Goal: Task Accomplishment & Management: Use online tool/utility

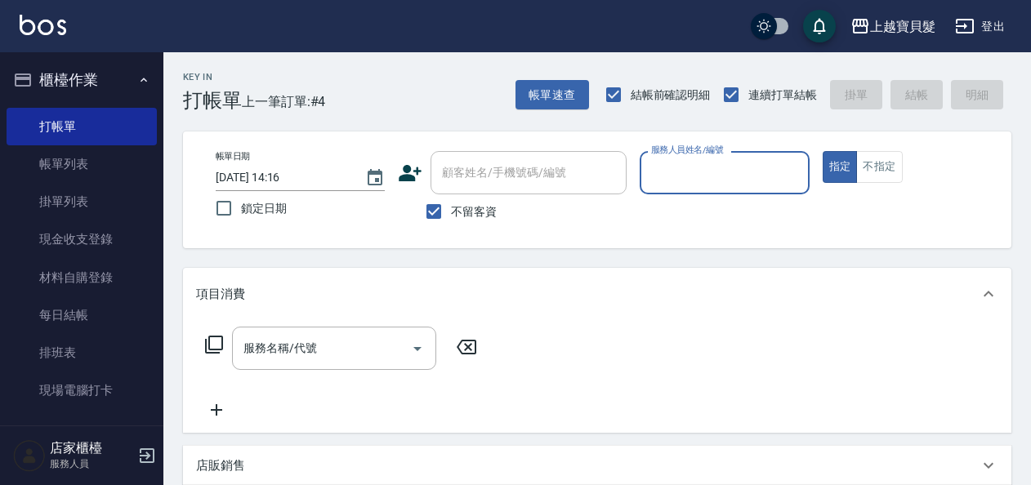
click at [691, 181] on input "服務人員姓名/編號" at bounding box center [724, 173] width 154 height 29
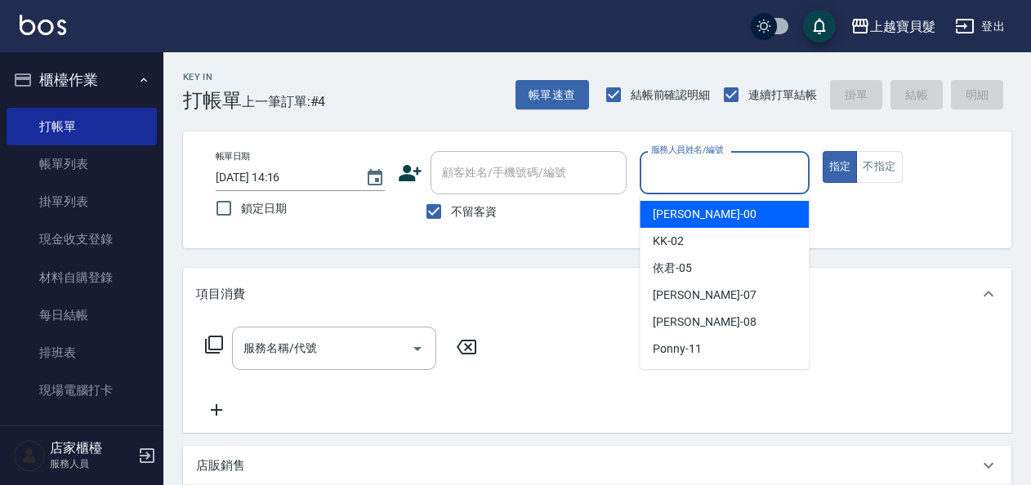
drag, startPoint x: 696, startPoint y: 214, endPoint x: 670, endPoint y: 214, distance: 26.1
click at [687, 214] on div "小華 -00" at bounding box center [724, 214] width 169 height 27
type input "小華-00"
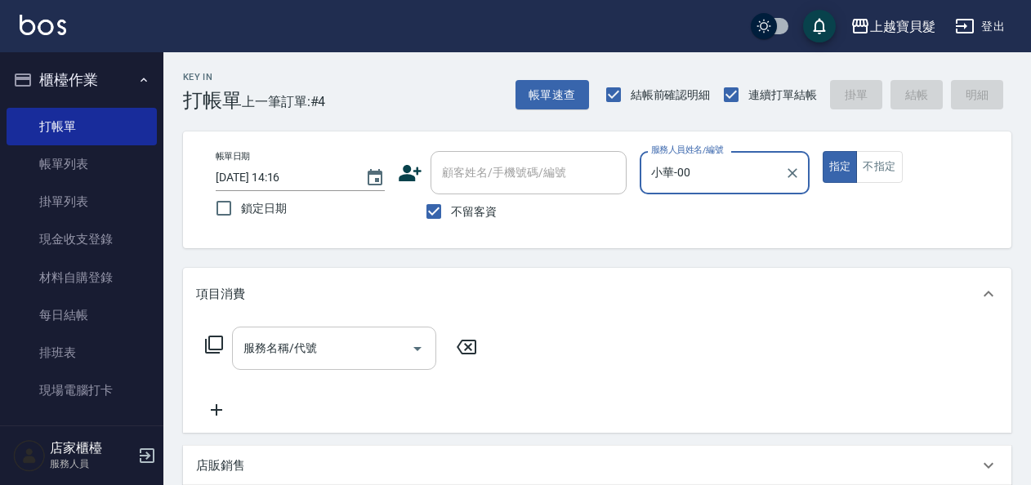
click at [324, 363] on input "服務名稱/代號" at bounding box center [321, 348] width 165 height 29
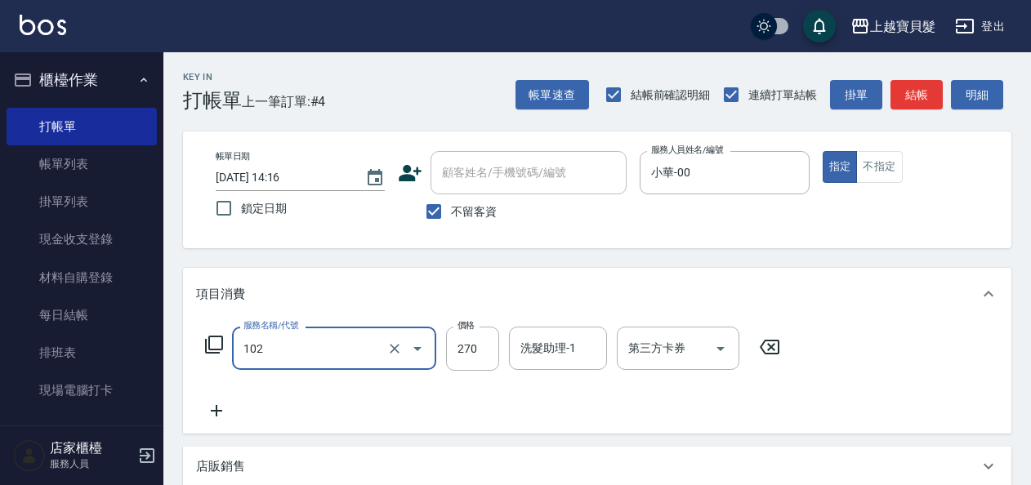
type input "洗+潤絲(102)"
click at [222, 415] on icon at bounding box center [216, 411] width 41 height 20
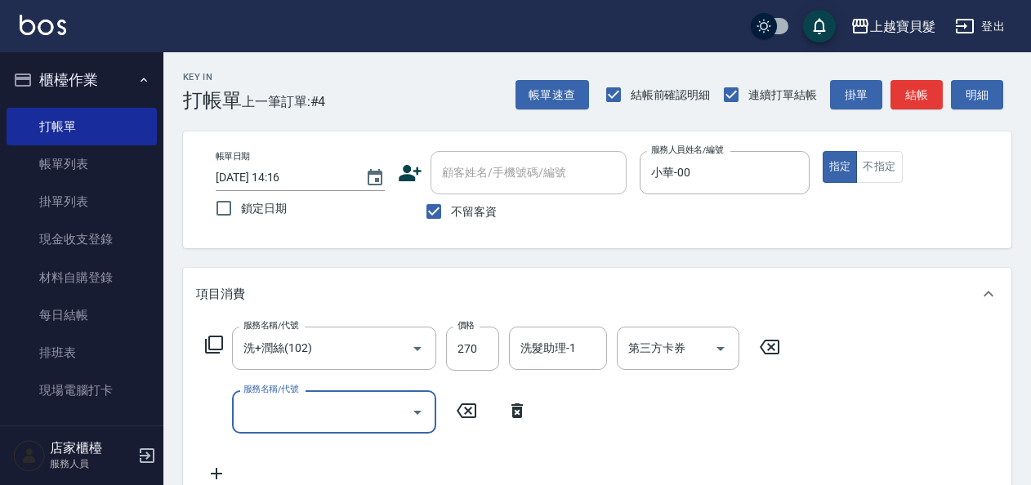
drag, startPoint x: 222, startPoint y: 415, endPoint x: 270, endPoint y: 418, distance: 48.3
click at [270, 418] on input "服務名稱/代號" at bounding box center [321, 412] width 165 height 29
type input "洗髮(101)"
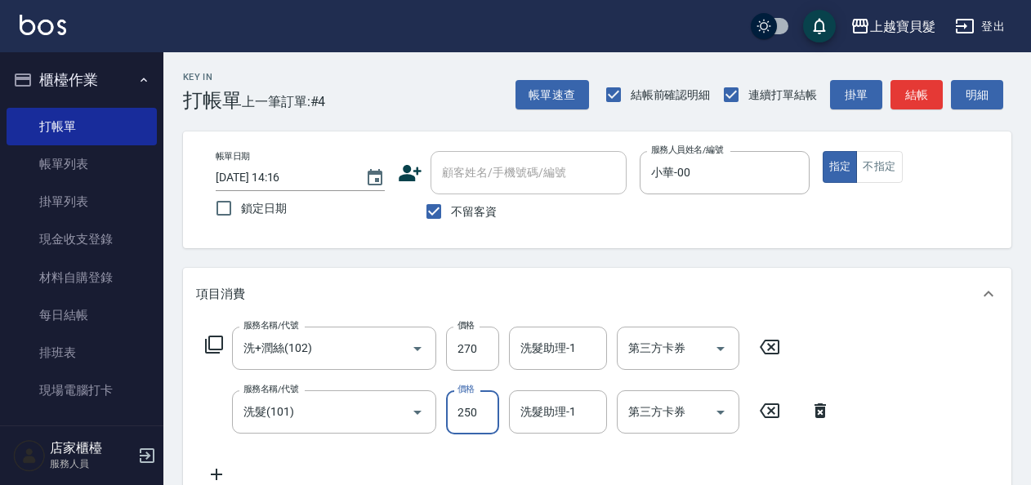
click at [472, 422] on input "250" at bounding box center [472, 413] width 53 height 44
type input "230"
click at [307, 456] on div "服務名稱/代號 洗+潤絲(102) 服務名稱/代號 價格 270 價格 洗髮助理-1 洗髮助理-1 第三方卡券 第三方卡券 服務名稱/代號 洗髮(101) 服…" at bounding box center [518, 406] width 645 height 158
click at [223, 467] on icon at bounding box center [216, 475] width 41 height 20
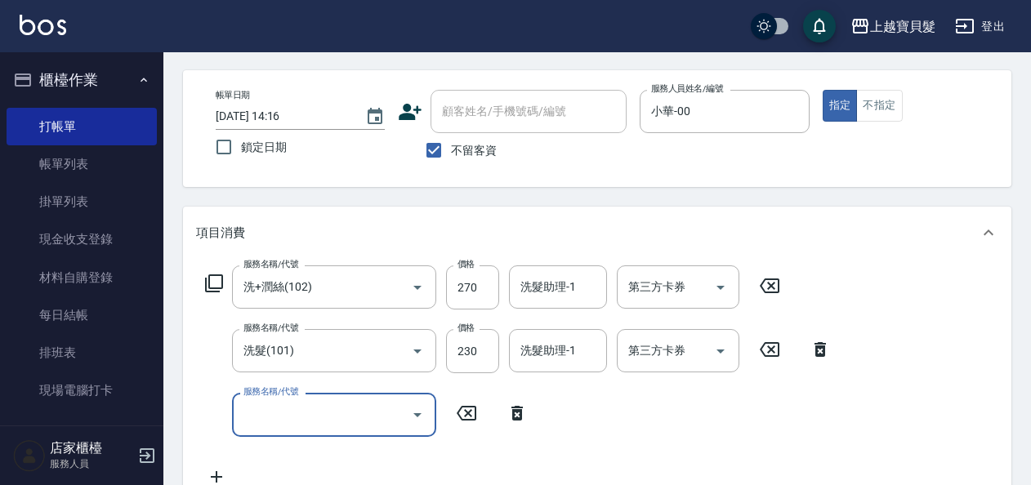
scroll to position [87, 0]
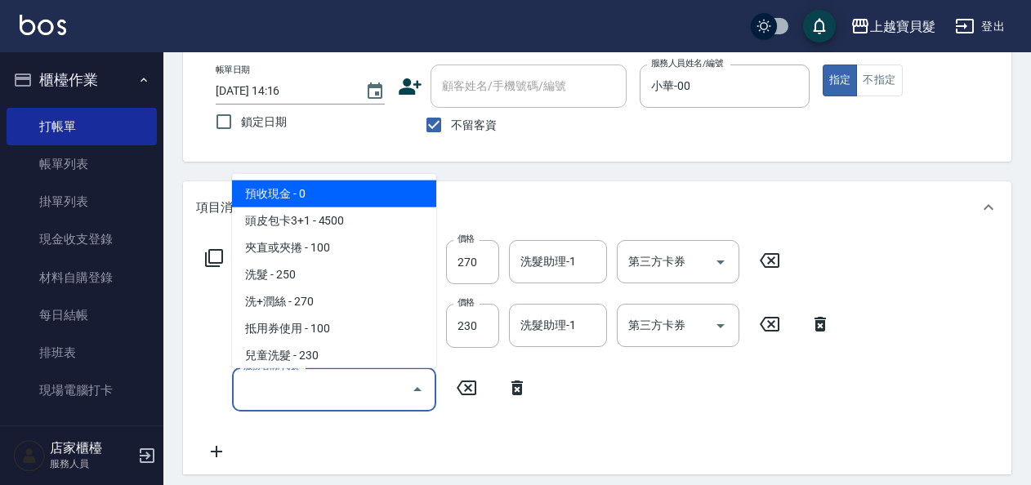
click at [273, 398] on input "服務名稱/代號" at bounding box center [321, 389] width 165 height 29
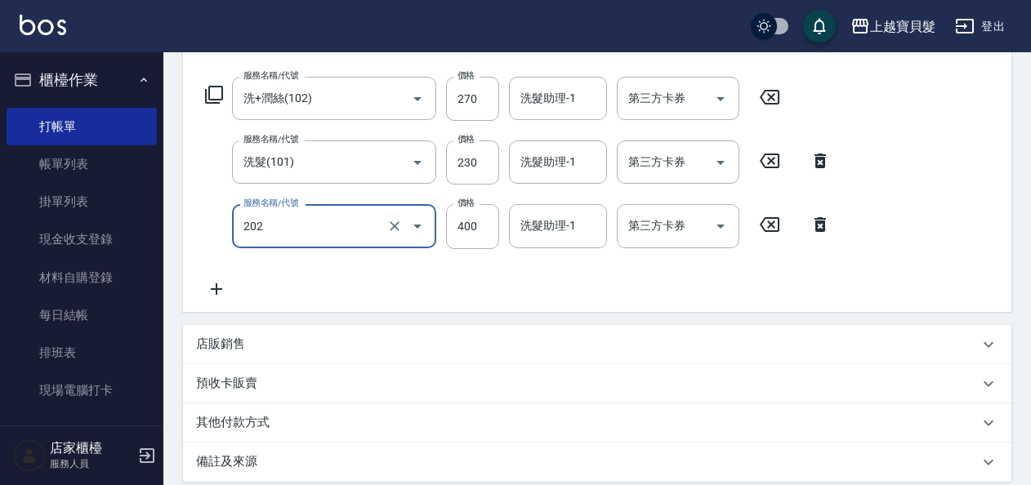
scroll to position [250, 0]
type input "剪髮(202)"
click at [222, 294] on icon at bounding box center [216, 289] width 41 height 20
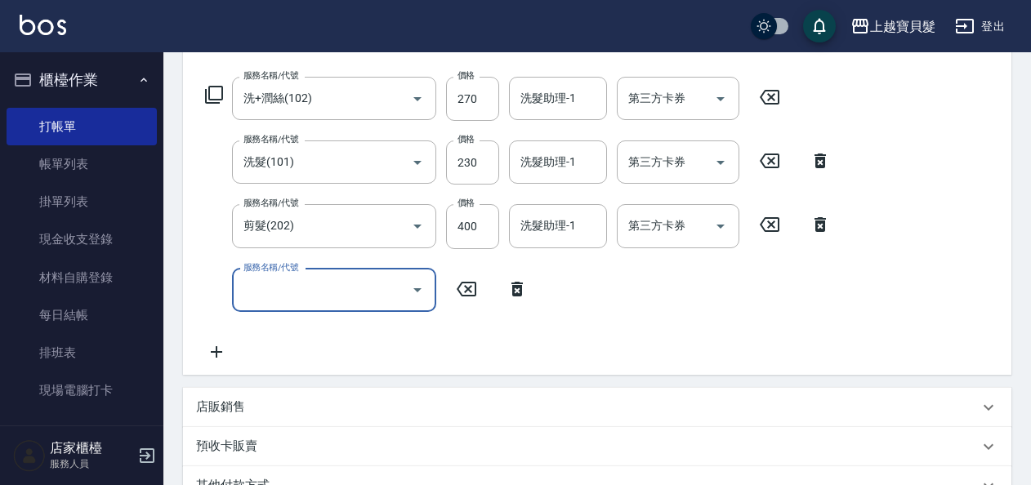
click at [279, 309] on div "服務名稱/代號" at bounding box center [334, 290] width 204 height 43
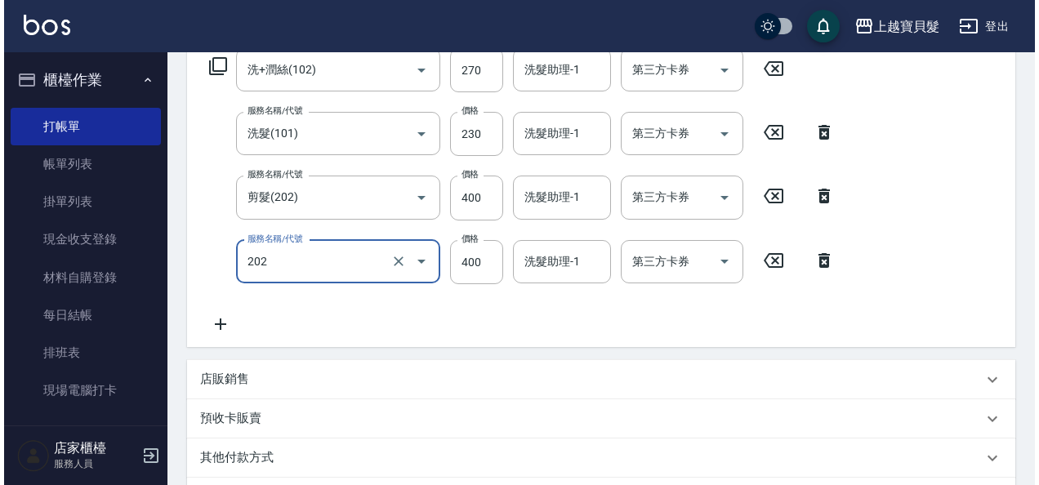
scroll to position [493, 0]
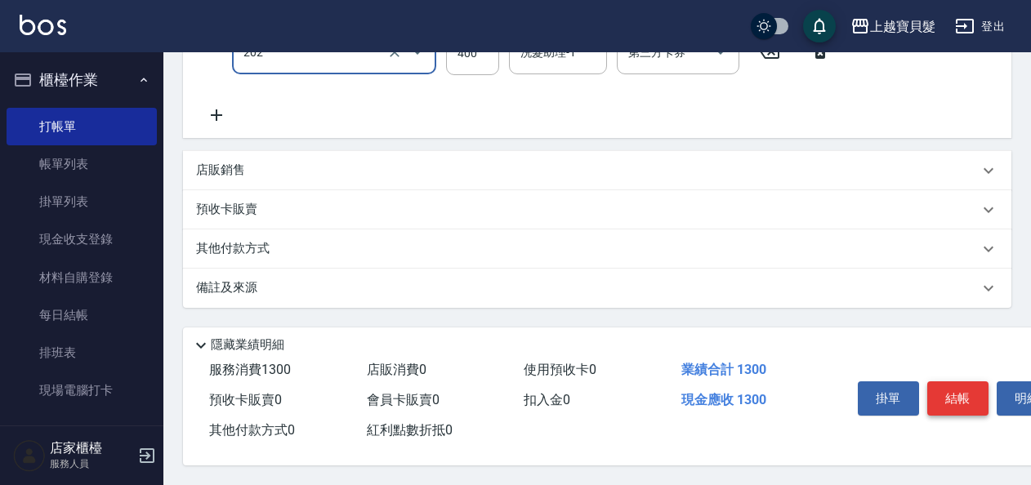
type input "剪髮(202)"
click at [950, 391] on button "結帳" at bounding box center [957, 399] width 61 height 34
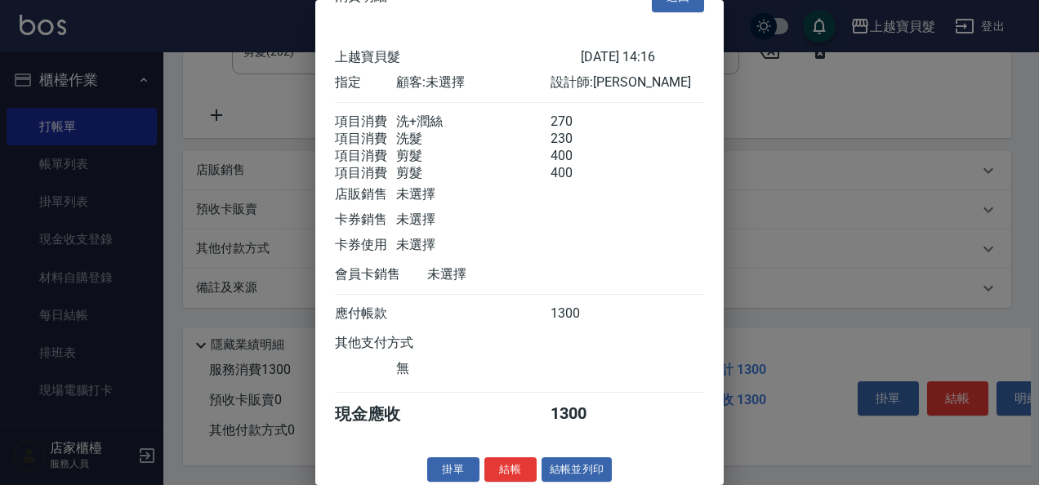
scroll to position [61, 0]
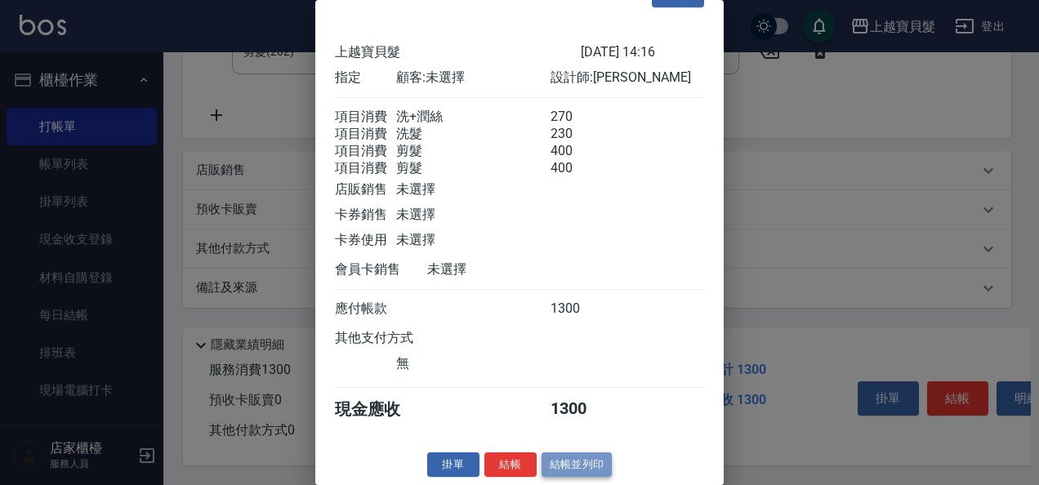
click at [601, 459] on button "結帳並列印" at bounding box center [577, 465] width 71 height 25
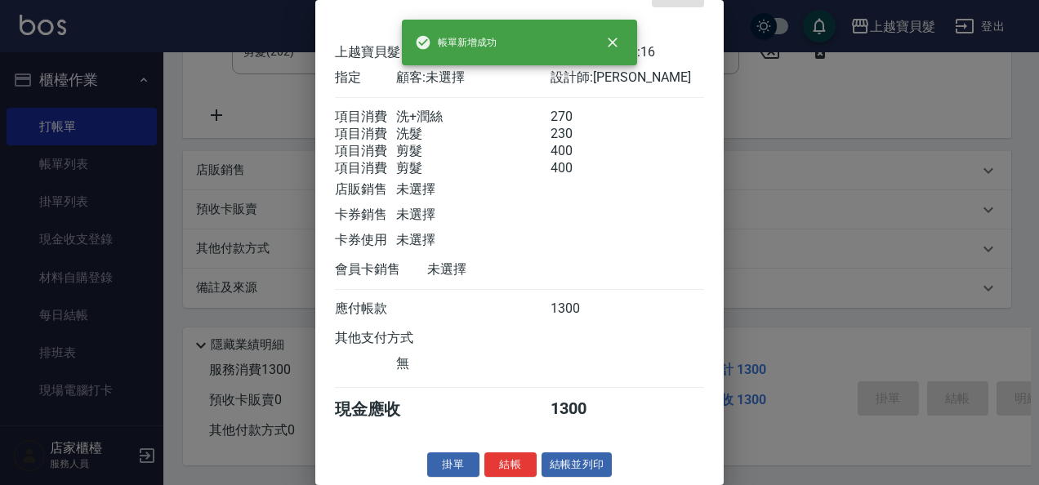
type input "[DATE] 17:03"
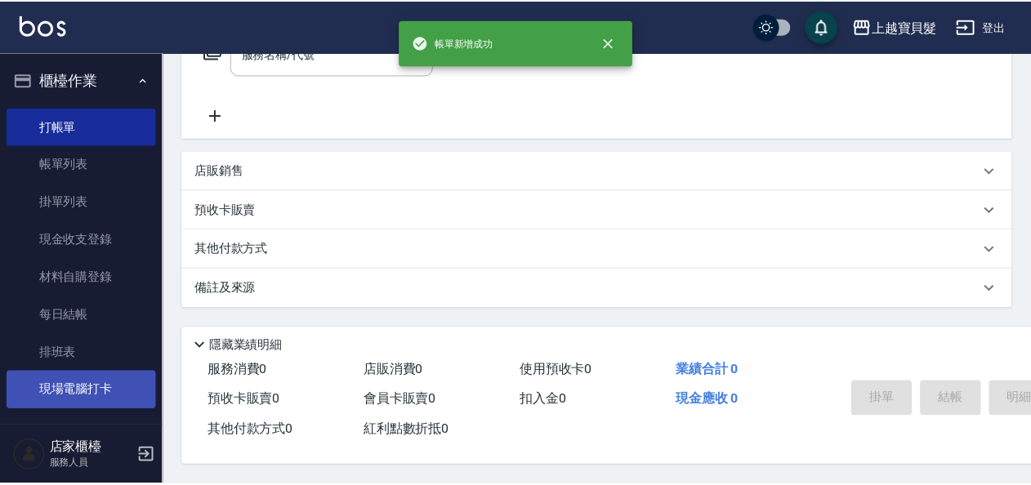
scroll to position [0, 0]
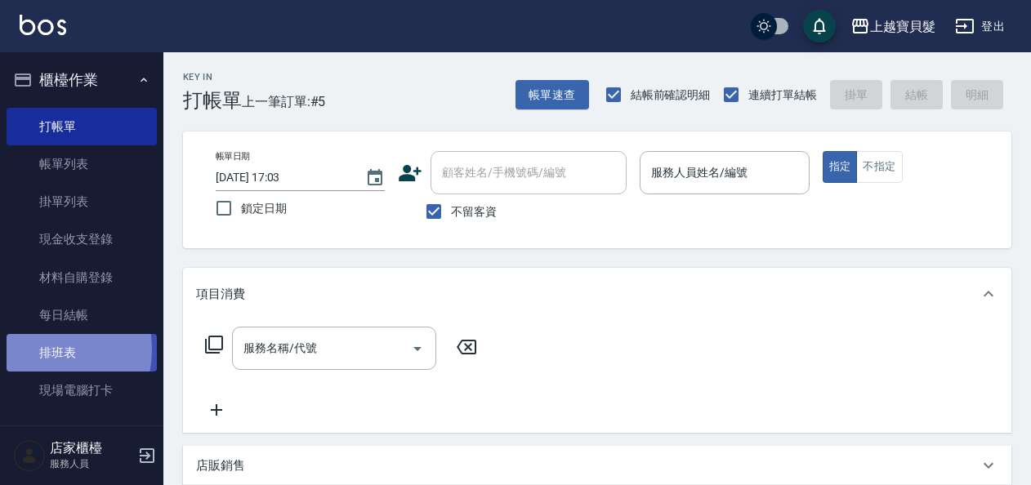
click at [36, 350] on link "排班表" at bounding box center [82, 353] width 150 height 38
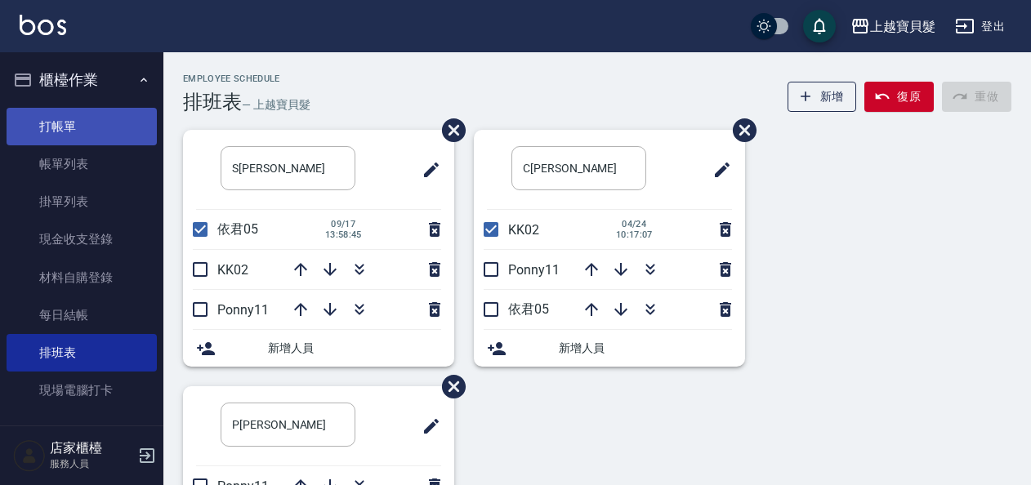
click at [91, 114] on link "打帳單" at bounding box center [82, 127] width 150 height 38
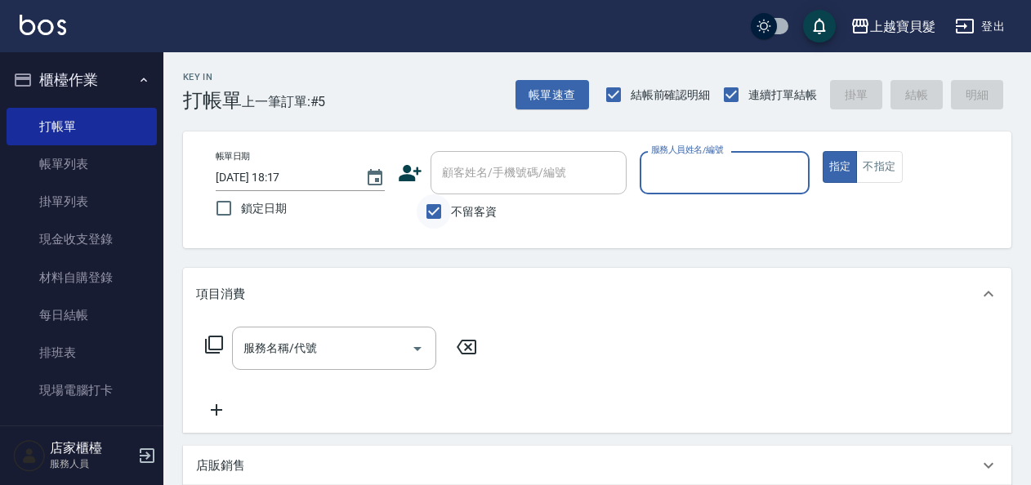
click at [423, 208] on input "不留客資" at bounding box center [434, 211] width 34 height 34
checkbox input "false"
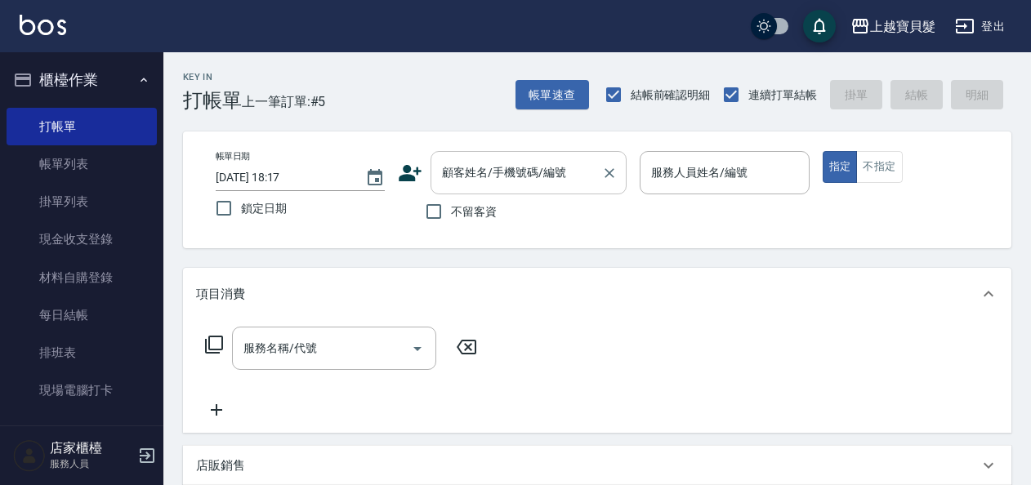
click at [462, 187] on div "顧客姓名/手機號碼/編號" at bounding box center [529, 172] width 196 height 43
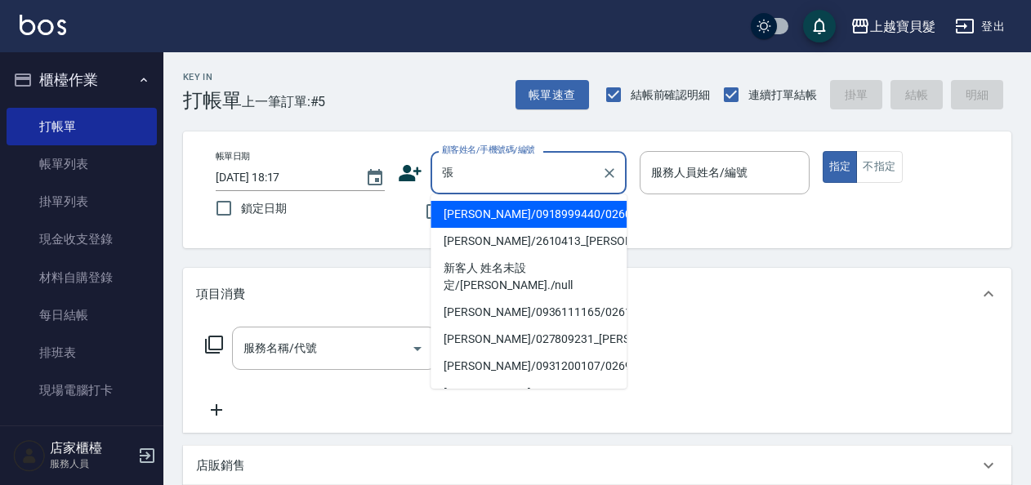
click at [471, 204] on li "[PERSON_NAME]/0918999440/02600606" at bounding box center [529, 214] width 196 height 27
type input "[PERSON_NAME]/0918999440/02600606"
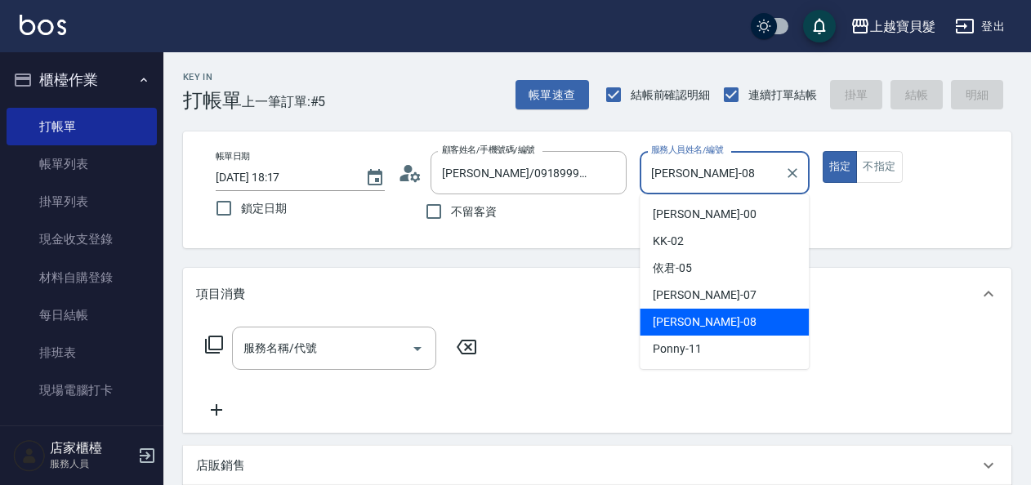
click at [684, 173] on input "[PERSON_NAME]-08" at bounding box center [712, 173] width 130 height 29
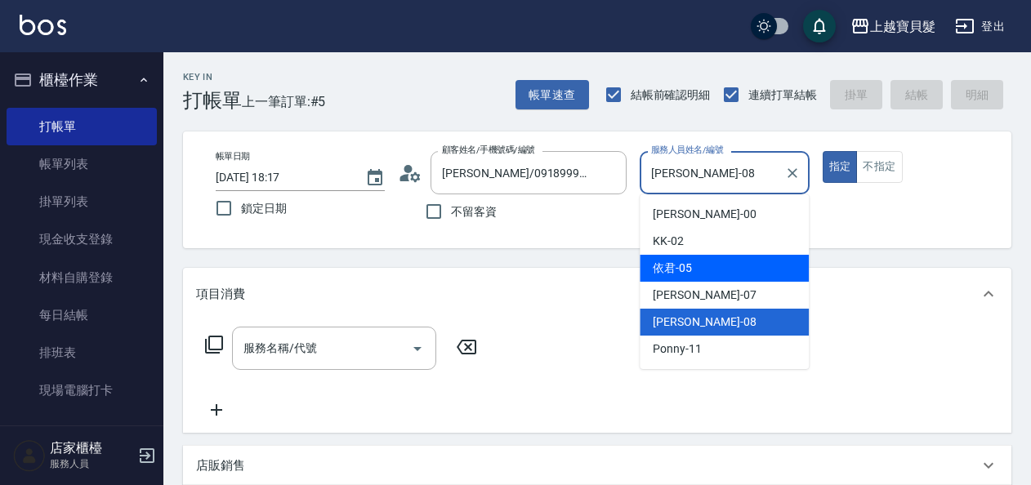
click at [683, 266] on span "依君 -05" at bounding box center [672, 268] width 39 height 17
type input "依君-05"
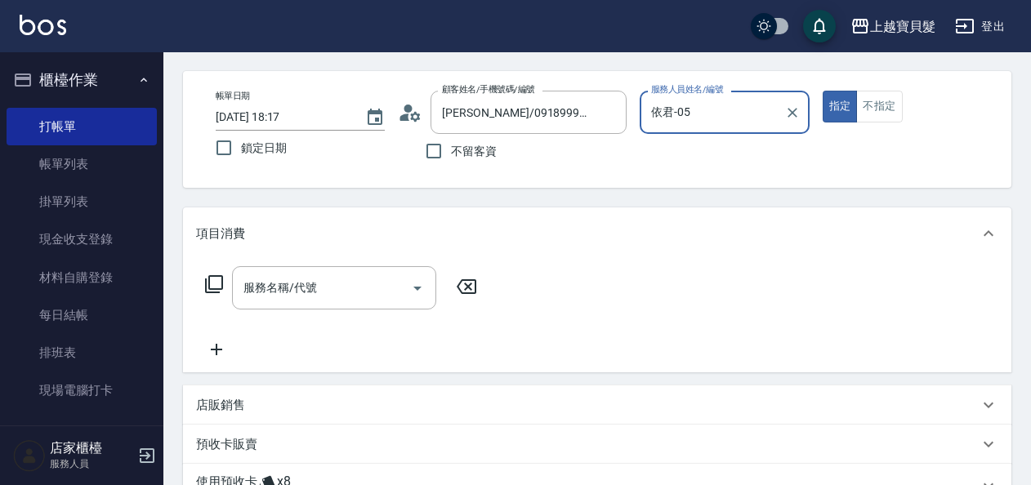
scroll to position [82, 0]
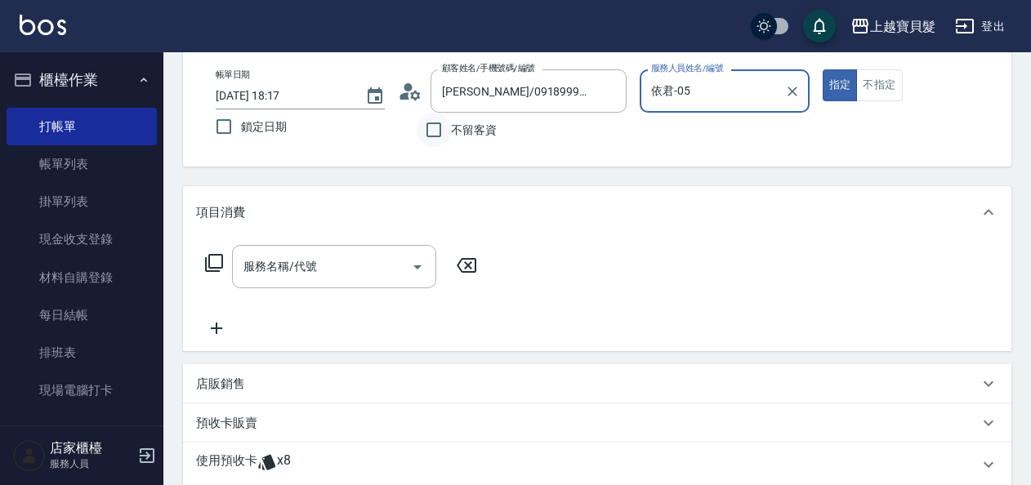
click at [445, 144] on input "不留客資" at bounding box center [434, 130] width 34 height 34
checkbox input "true"
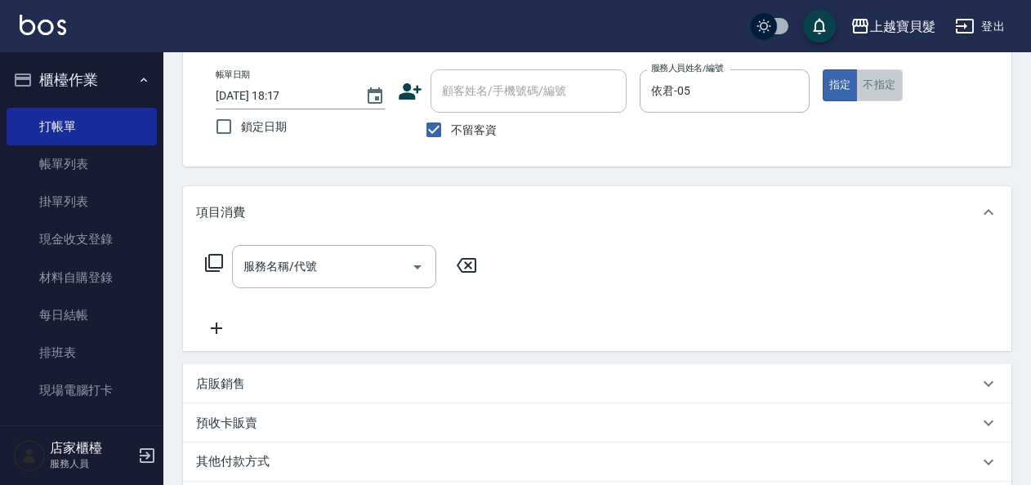
click at [883, 82] on button "不指定" at bounding box center [879, 85] width 46 height 32
click at [339, 268] on input "服務名稱/代號" at bounding box center [321, 267] width 165 height 29
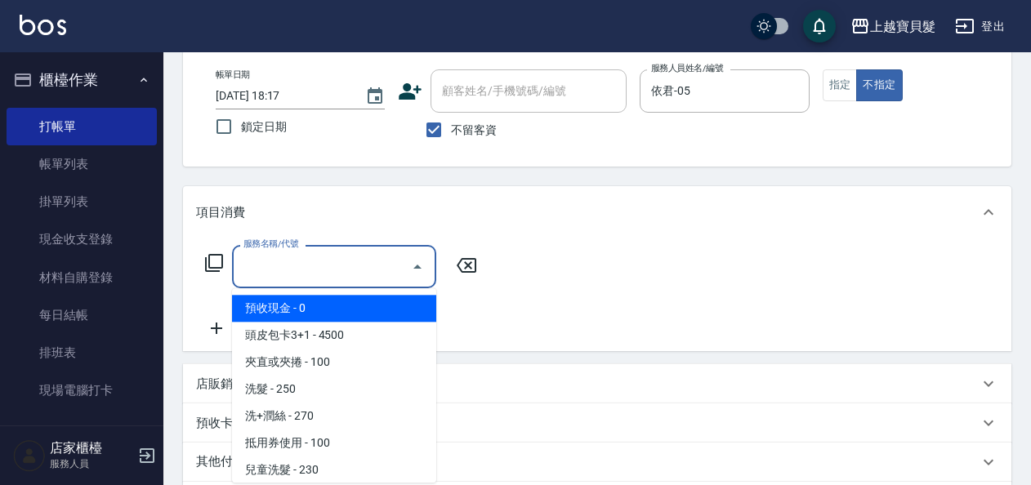
click at [214, 258] on icon at bounding box center [214, 263] width 20 height 20
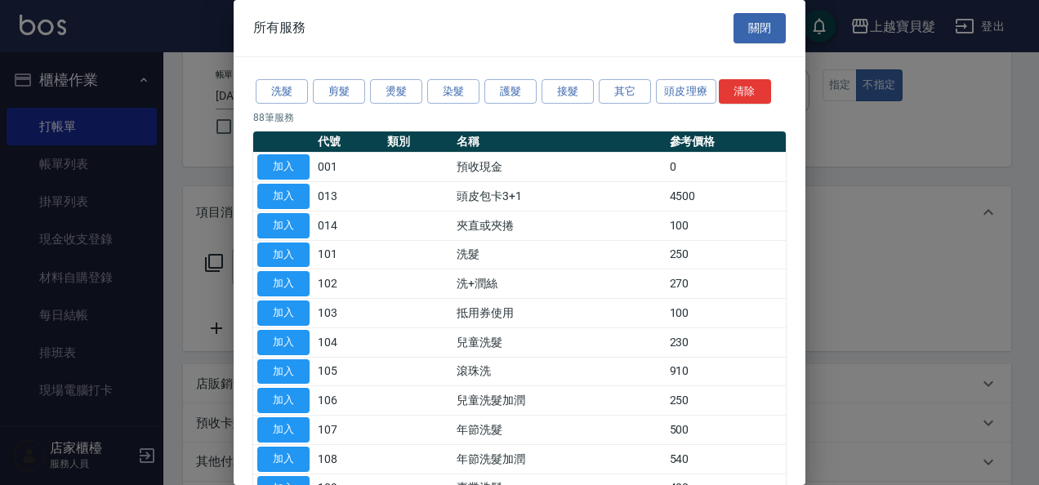
click at [335, 104] on div "洗髮 剪髮 燙髮 染髮 護髮 接髮 其它 頭皮理療 清除" at bounding box center [519, 92] width 533 height 30
click at [335, 103] on div "洗髮 剪髮 燙髮 染髮 護髮 接髮 其它 頭皮理療 清除" at bounding box center [519, 92] width 533 height 30
click at [358, 83] on button "剪髮" at bounding box center [339, 91] width 52 height 25
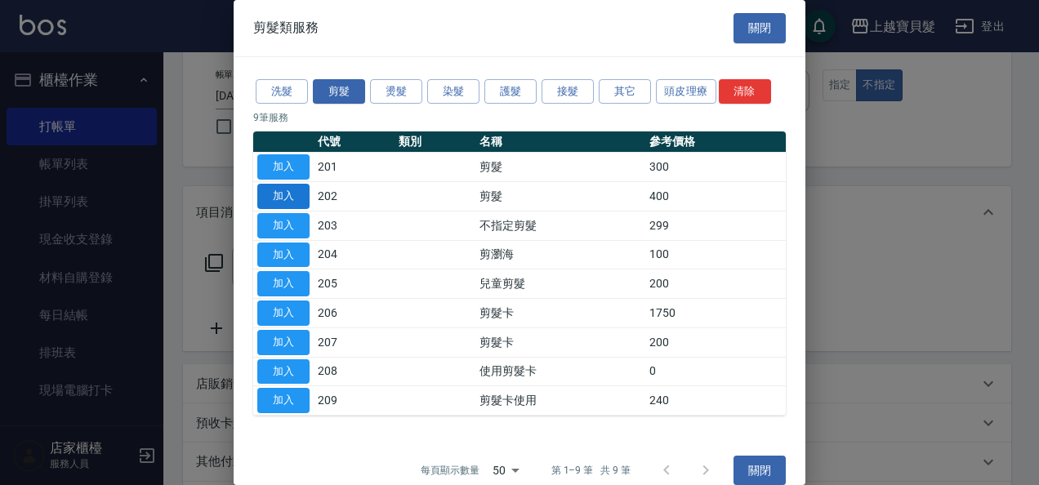
click at [297, 199] on button "加入" at bounding box center [283, 196] width 52 height 25
type input "剪髮(202)"
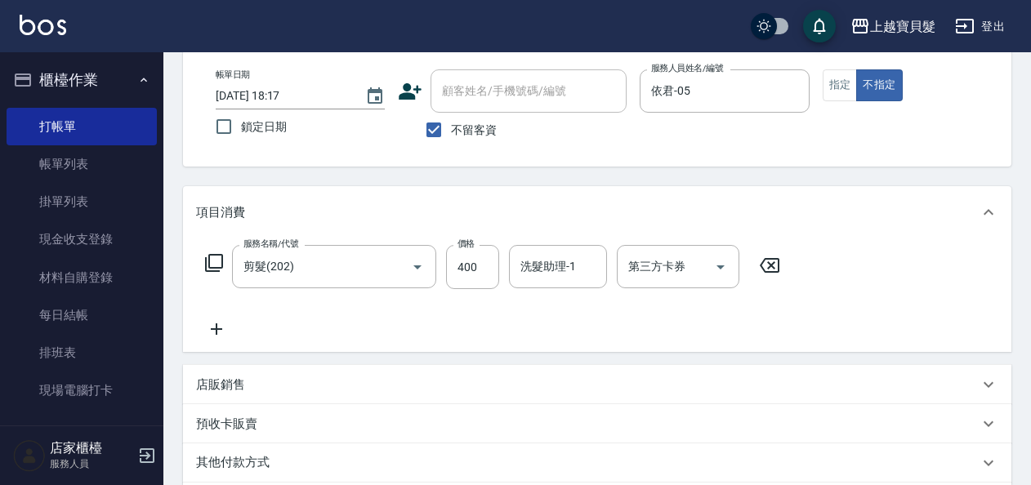
click at [221, 258] on icon at bounding box center [214, 263] width 20 height 20
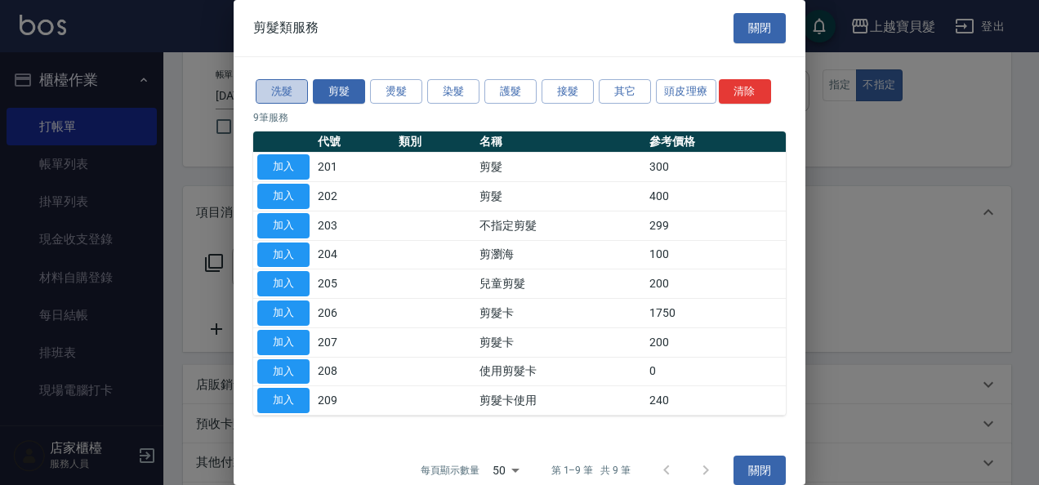
click at [299, 100] on button "洗髮" at bounding box center [282, 91] width 52 height 25
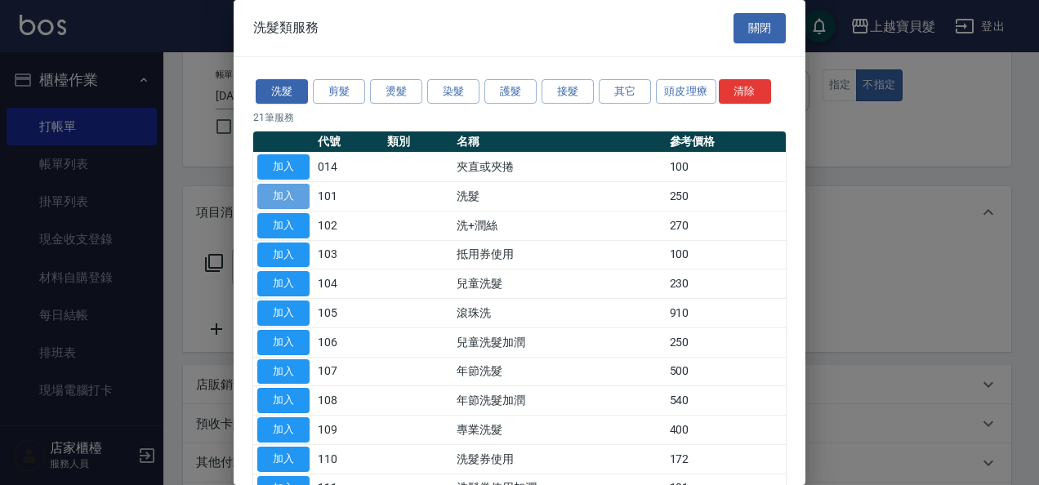
click at [294, 188] on button "加入" at bounding box center [283, 196] width 52 height 25
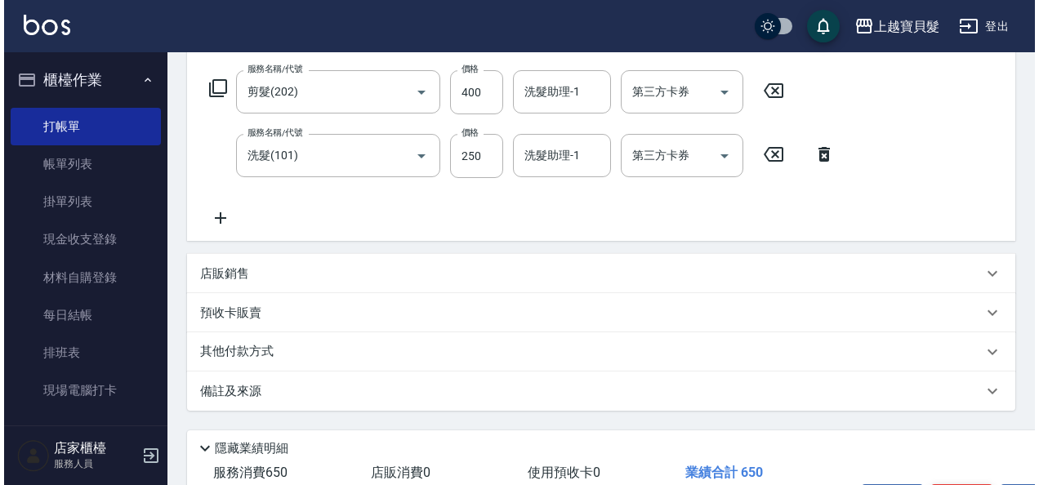
scroll to position [327, 0]
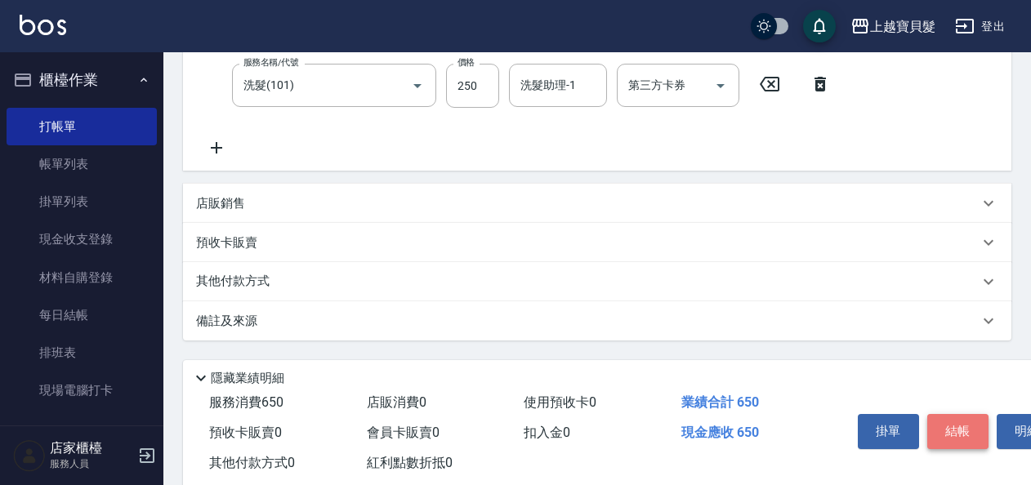
click at [945, 421] on button "結帳" at bounding box center [957, 431] width 61 height 34
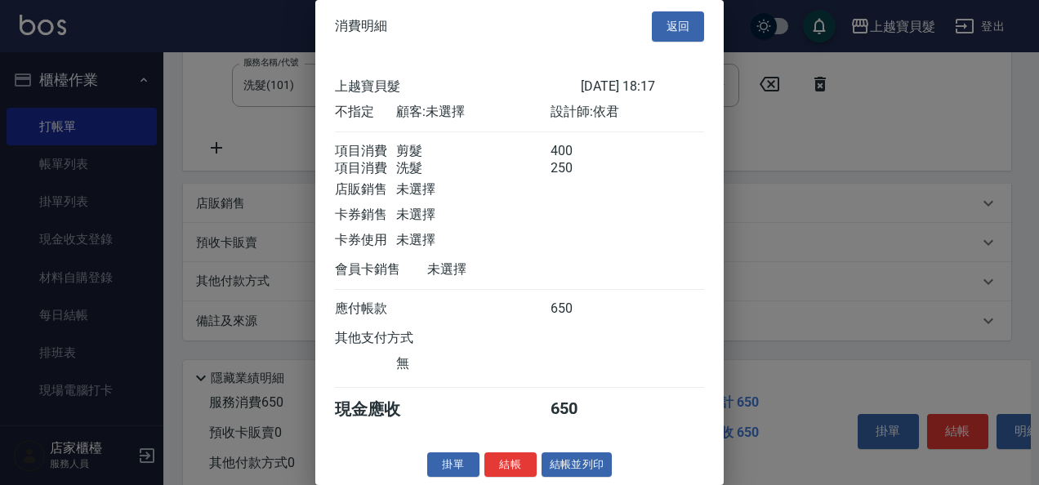
scroll to position [23, 0]
click at [602, 459] on button "結帳並列印" at bounding box center [577, 465] width 71 height 25
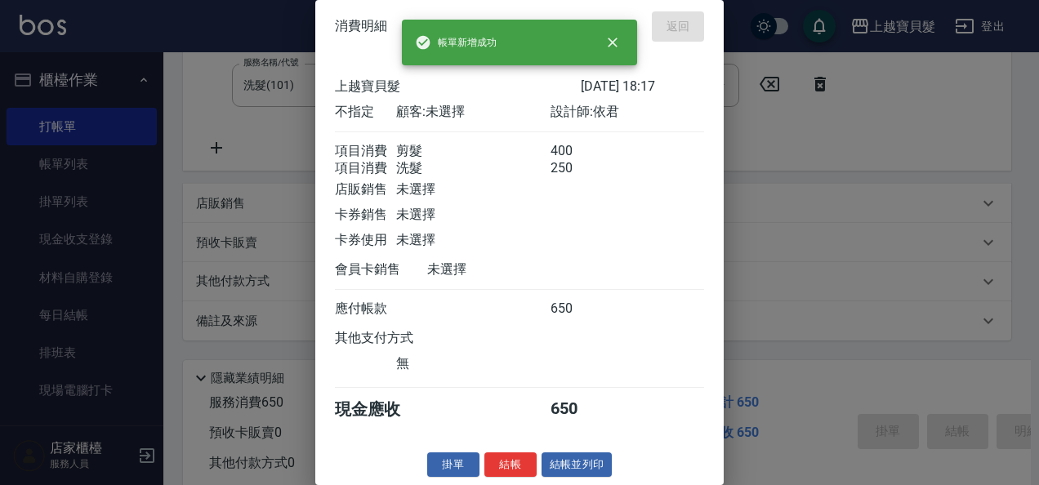
type input "[DATE] 18:21"
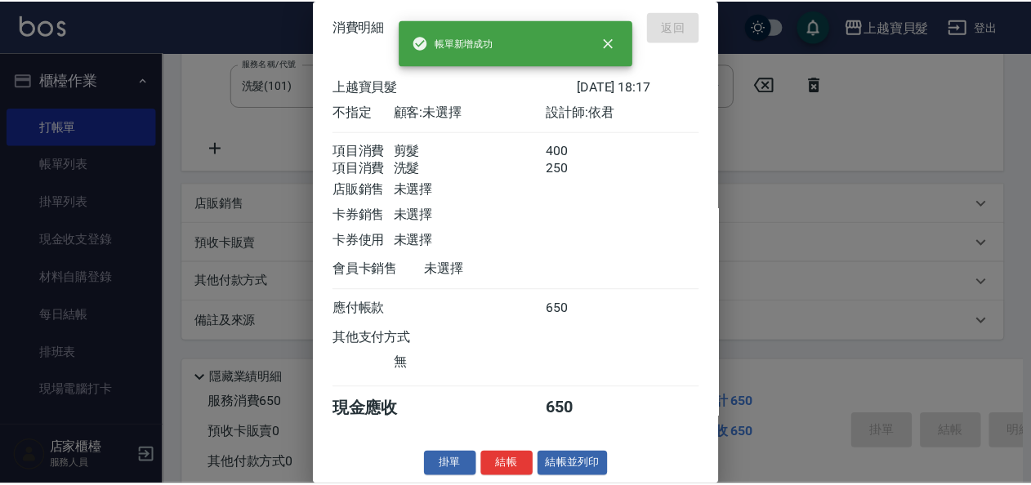
scroll to position [0, 0]
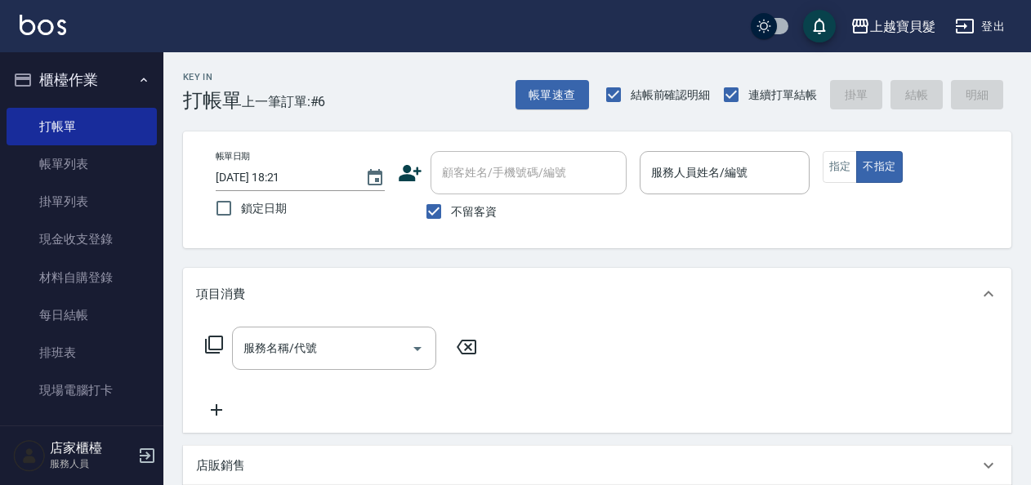
click at [468, 213] on span "不留客資" at bounding box center [474, 211] width 46 height 17
click at [451, 213] on input "不留客資" at bounding box center [434, 211] width 34 height 34
checkbox input "false"
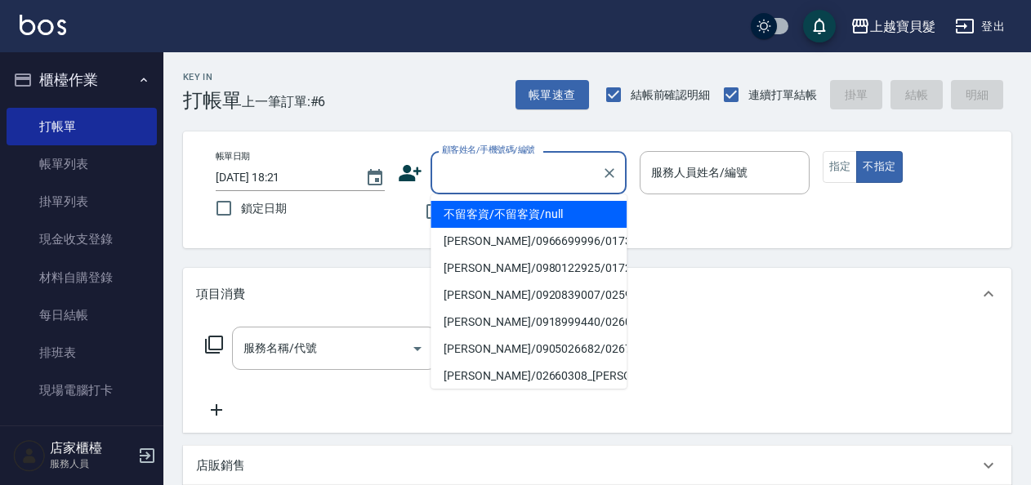
click at [479, 176] on input "顧客姓名/手機號碼/編號" at bounding box center [516, 173] width 157 height 29
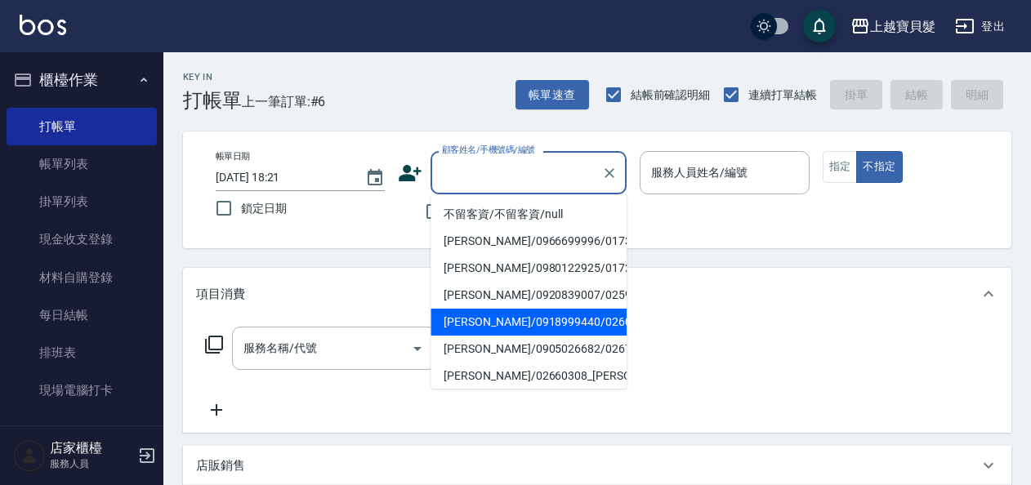
click at [476, 326] on li "[PERSON_NAME]/0918999440/02600606" at bounding box center [529, 322] width 196 height 27
type input "[PERSON_NAME]/0918999440/02600606"
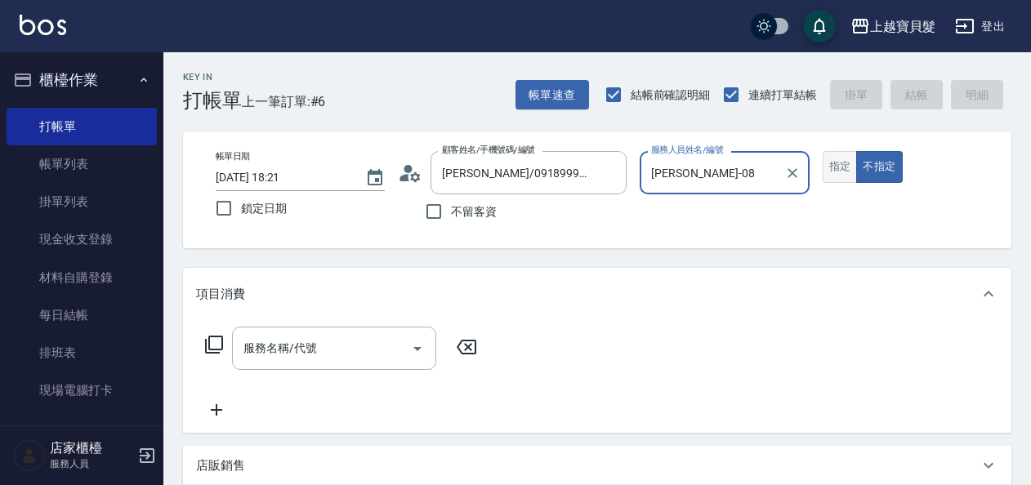
click at [853, 164] on button "指定" at bounding box center [840, 167] width 35 height 32
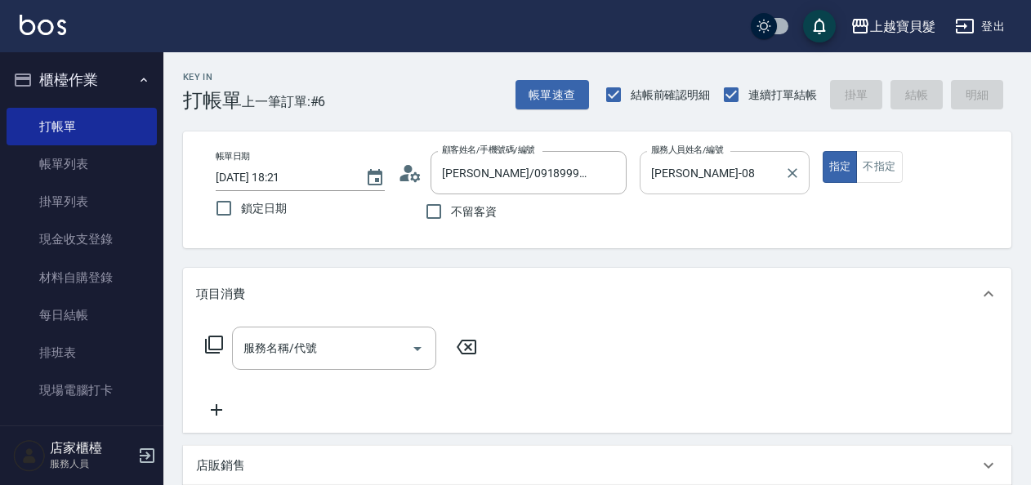
click at [690, 185] on input "[PERSON_NAME]-08" at bounding box center [712, 173] width 130 height 29
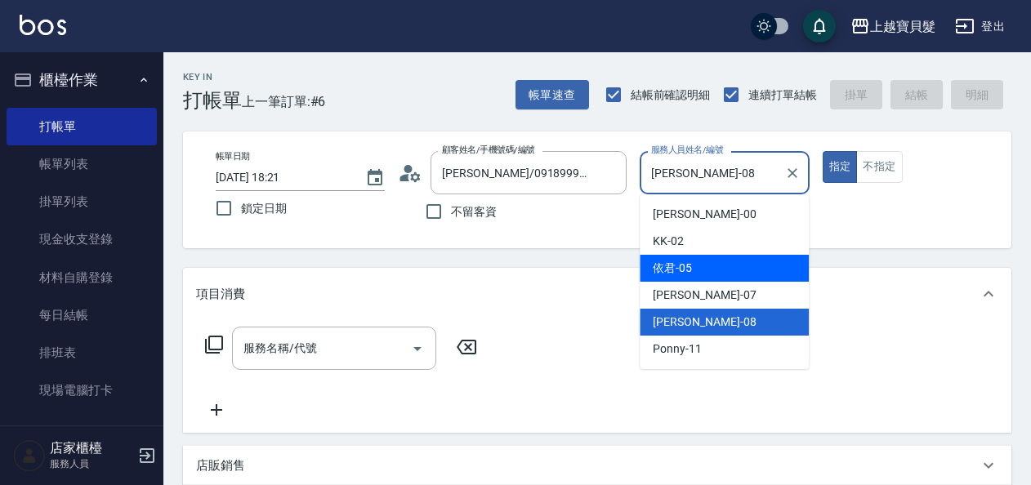
click at [698, 278] on div "依君 -05" at bounding box center [724, 268] width 169 height 27
type input "依君-05"
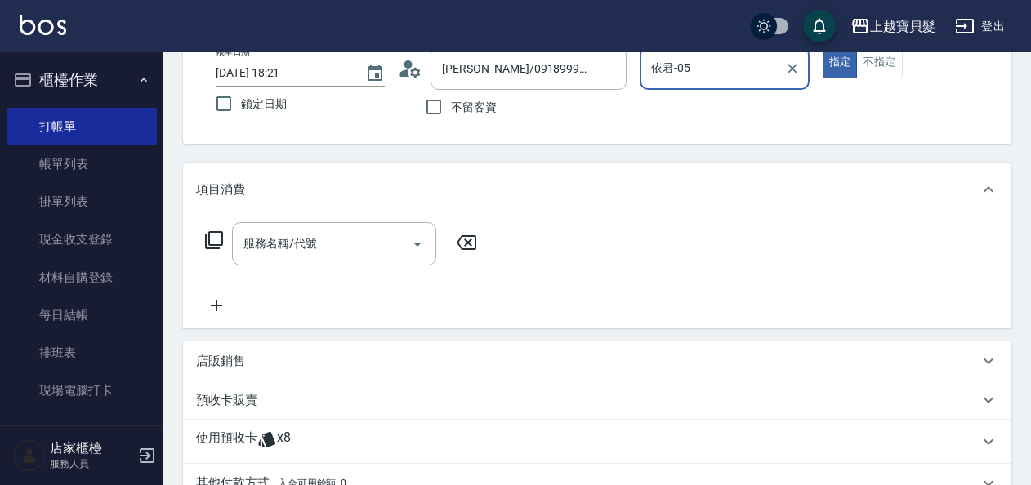
scroll to position [245, 0]
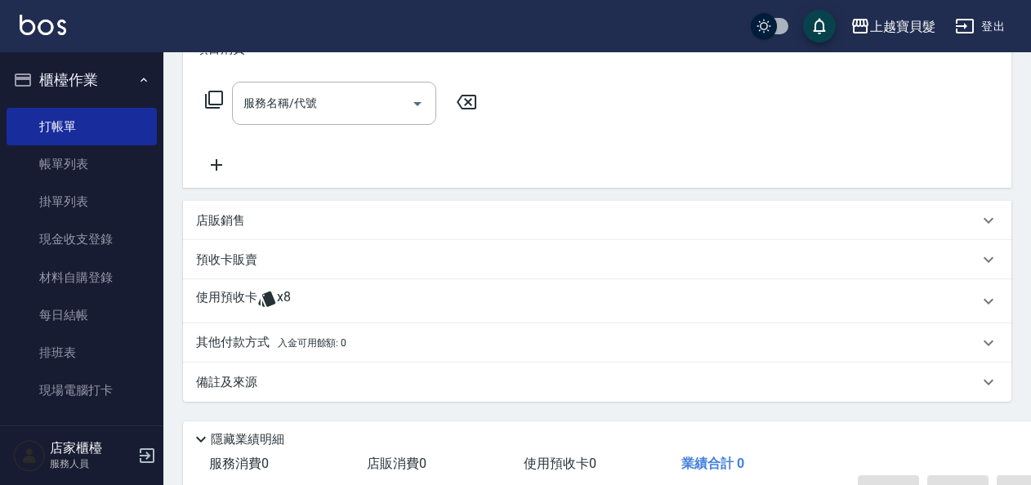
click at [258, 297] on icon at bounding box center [267, 299] width 20 height 20
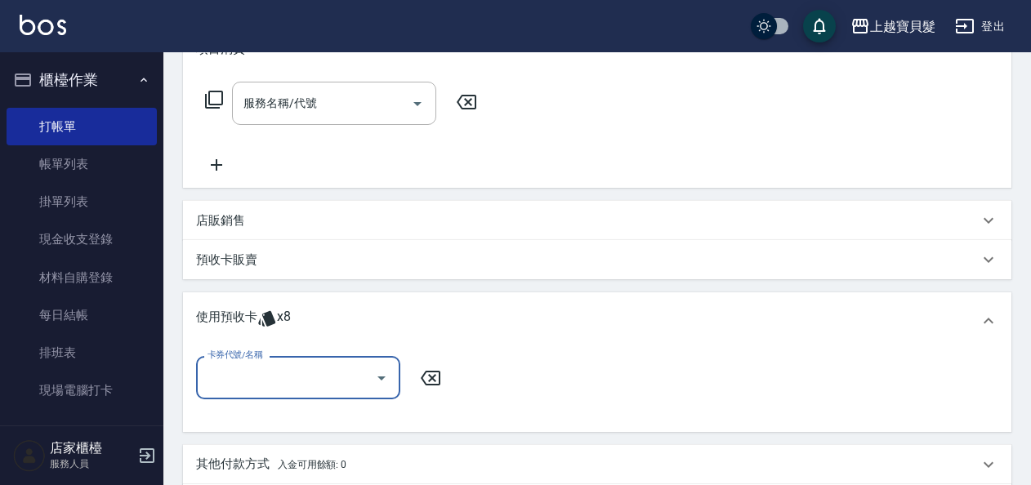
scroll to position [0, 0]
click at [259, 368] on input "卡券代號/名稱" at bounding box center [285, 378] width 165 height 29
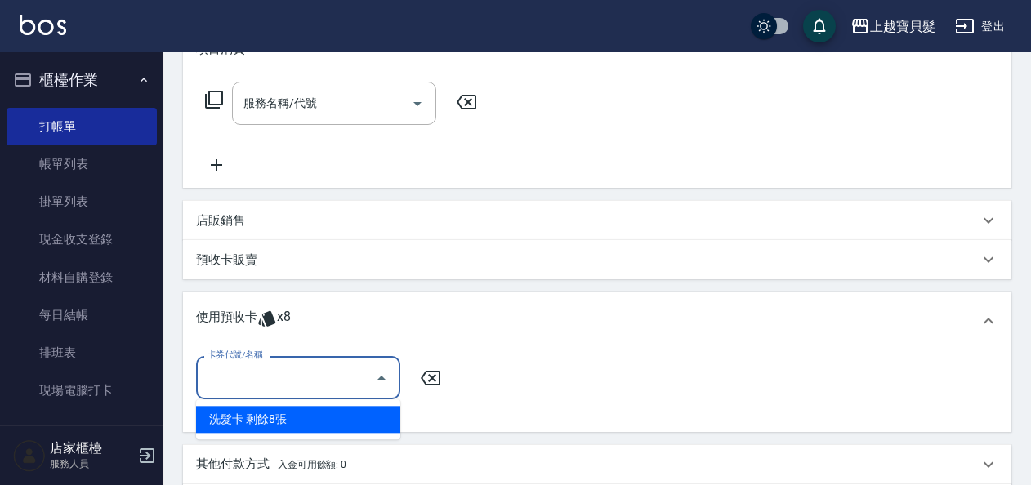
click at [232, 431] on div "洗髮卡 剩餘8張" at bounding box center [298, 419] width 204 height 27
type input "洗髮卡"
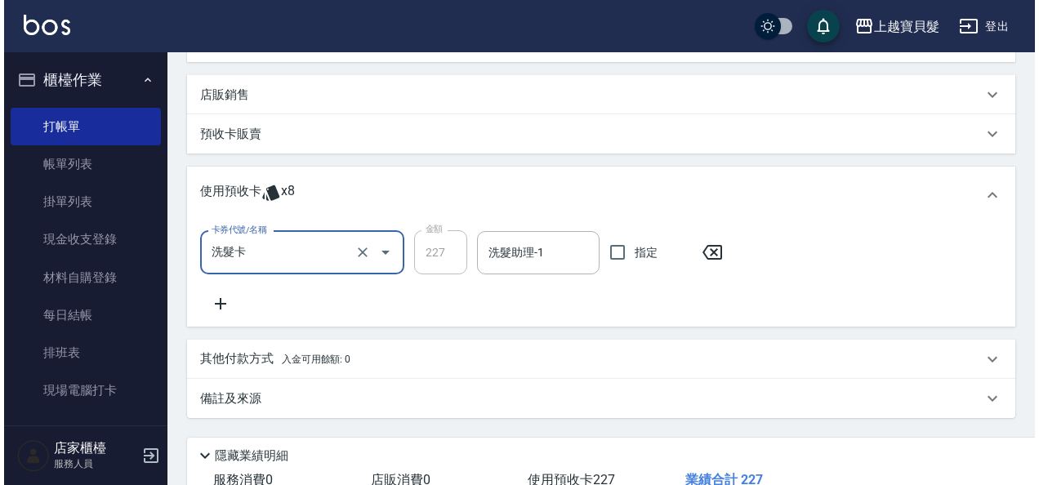
scroll to position [487, 0]
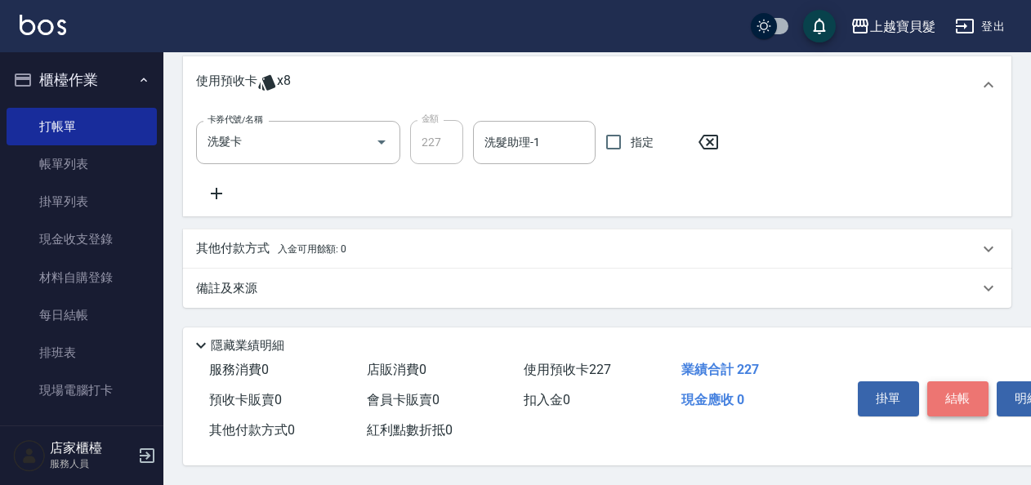
click at [940, 387] on button "結帳" at bounding box center [957, 399] width 61 height 34
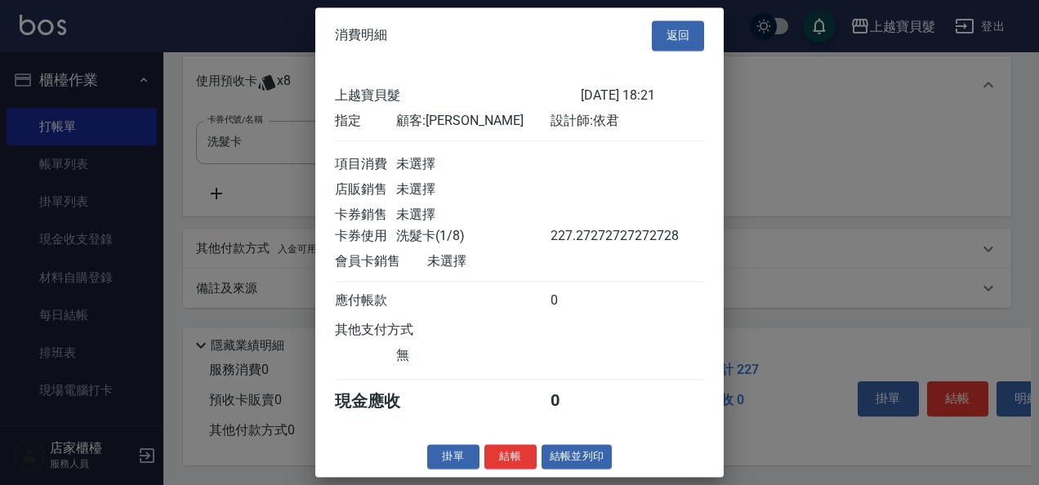
scroll to position [4, 0]
click at [580, 454] on button "結帳並列印" at bounding box center [577, 457] width 71 height 25
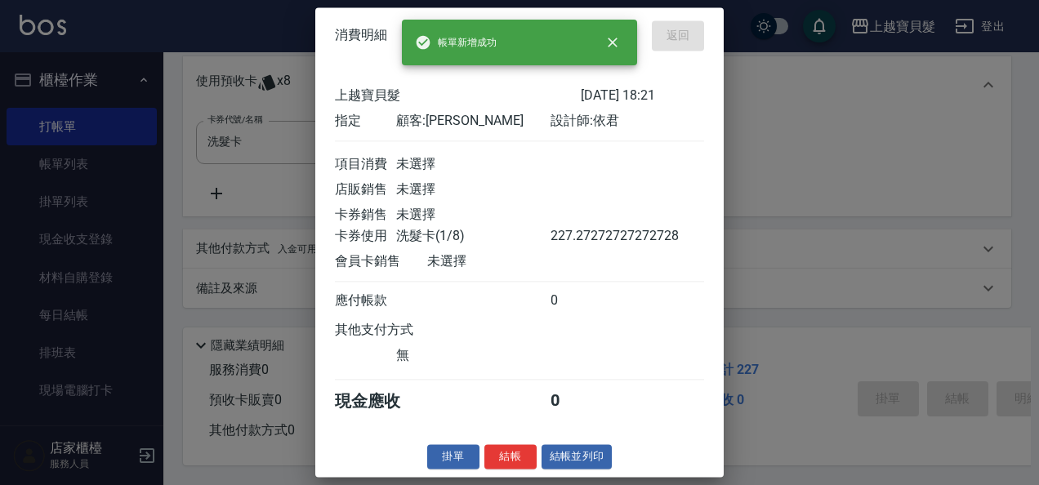
type input "[DATE] 18:22"
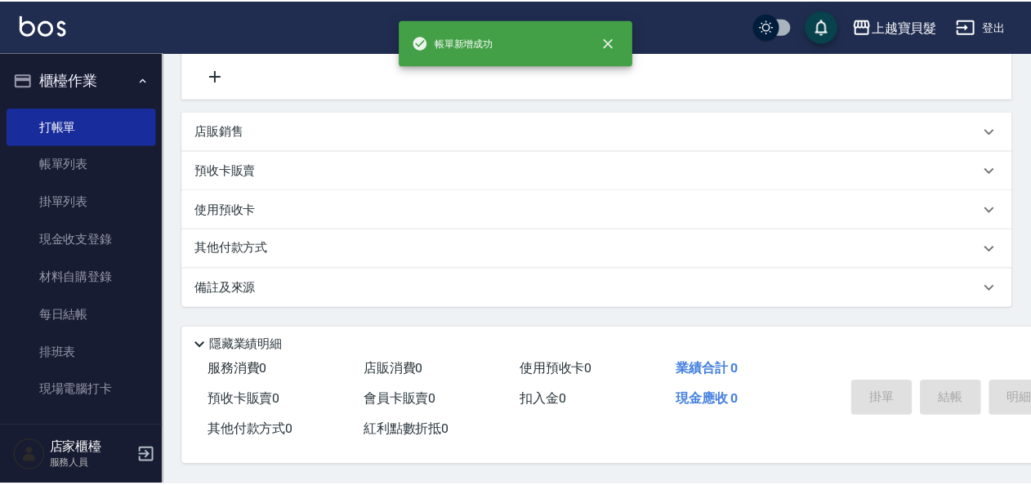
scroll to position [0, 0]
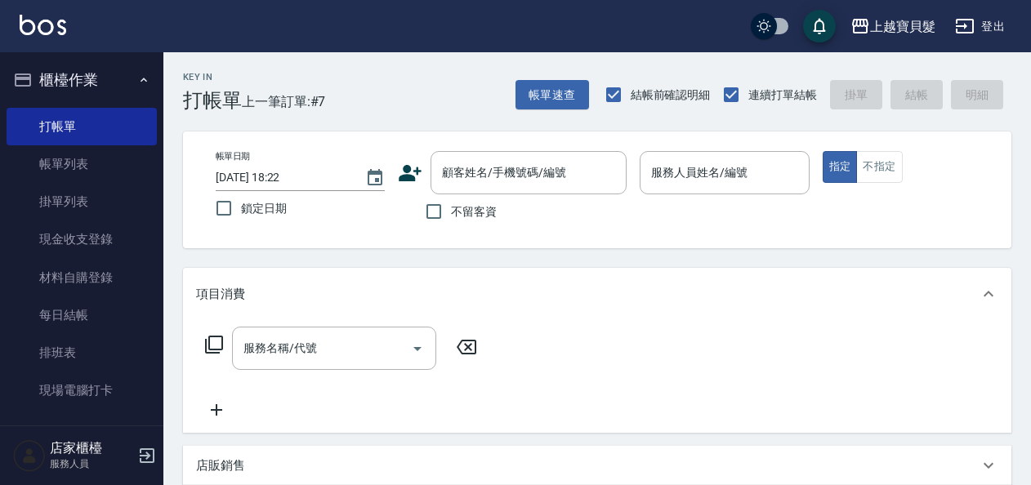
click at [463, 226] on label "不留客資" at bounding box center [457, 211] width 80 height 34
click at [451, 226] on input "不留客資" at bounding box center [434, 211] width 34 height 34
checkbox input "true"
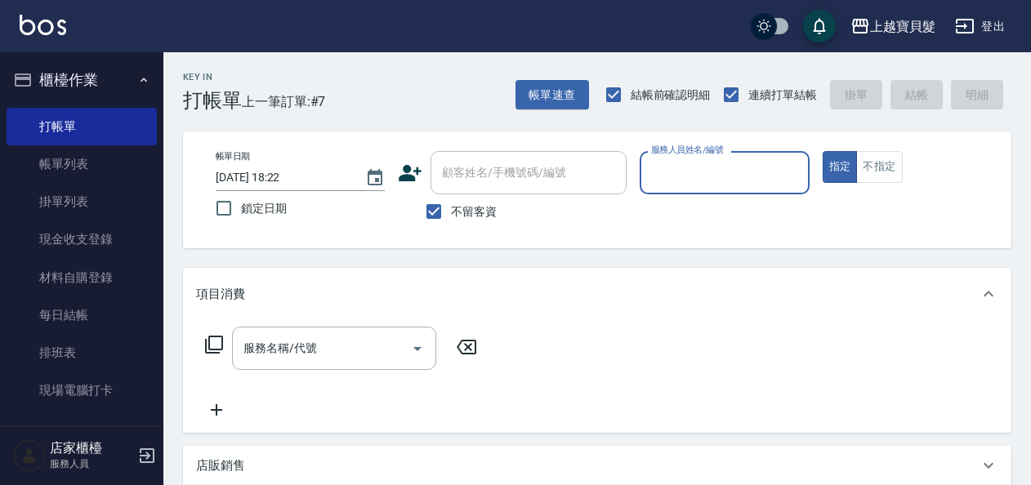
click at [700, 177] on input "服務人員姓名/編號" at bounding box center [724, 173] width 154 height 29
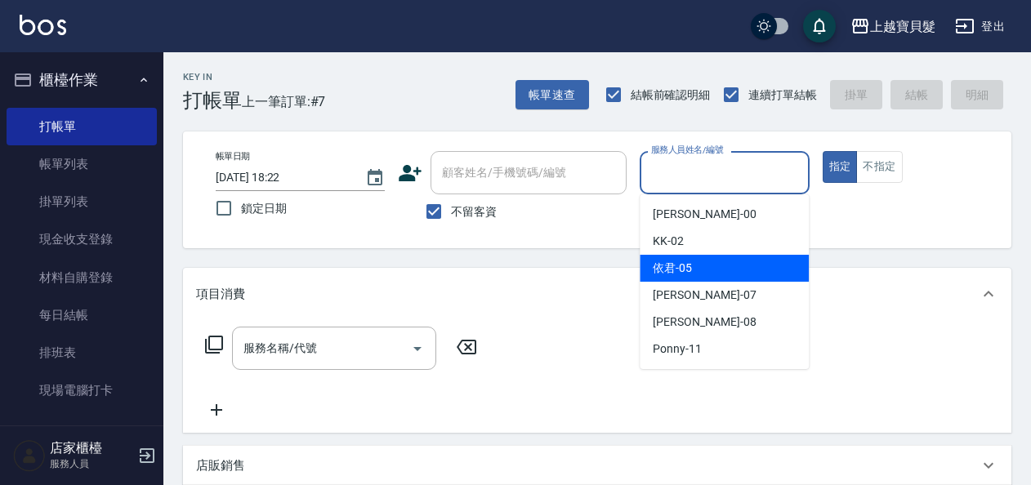
drag, startPoint x: 706, startPoint y: 257, endPoint x: 828, endPoint y: 208, distance: 131.3
click at [711, 256] on div "依君 -05" at bounding box center [724, 268] width 169 height 27
type input "依君-05"
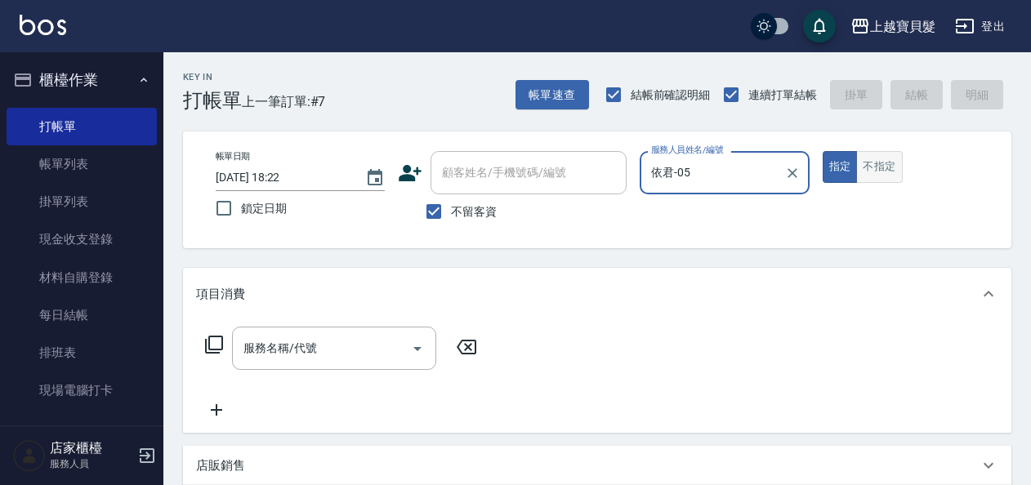
click at [860, 173] on button "不指定" at bounding box center [879, 167] width 46 height 32
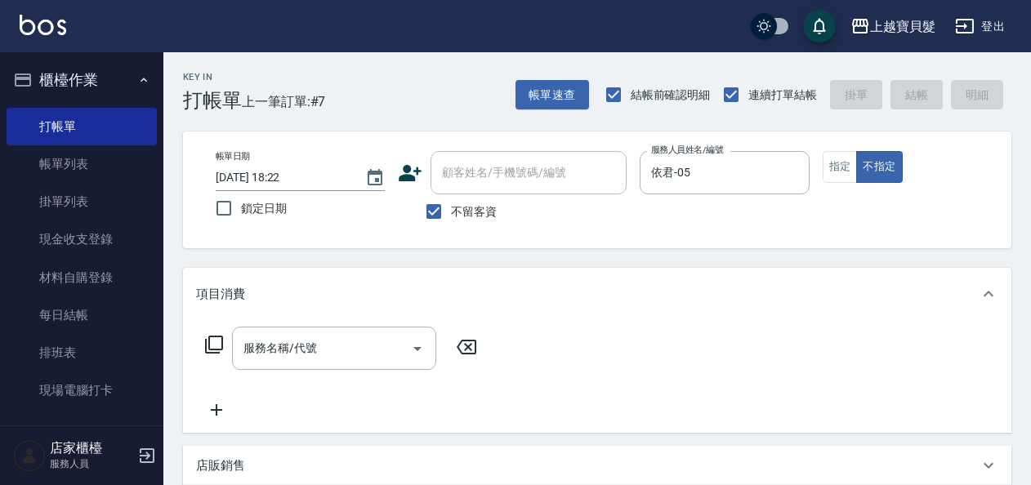
click at [203, 342] on div "服務名稱/代號 服務名稱/代號" at bounding box center [341, 348] width 291 height 43
click at [218, 343] on icon at bounding box center [214, 345] width 20 height 20
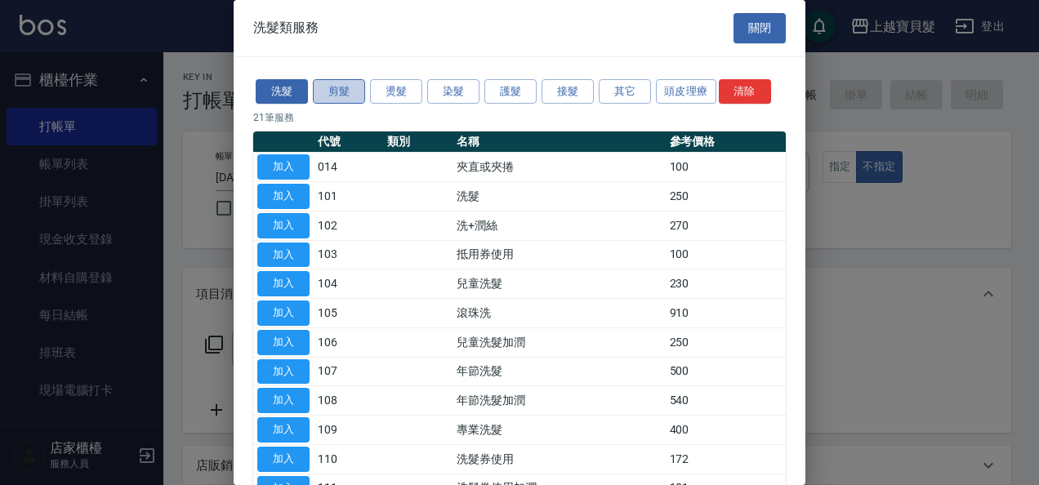
click at [330, 98] on button "剪髮" at bounding box center [339, 91] width 52 height 25
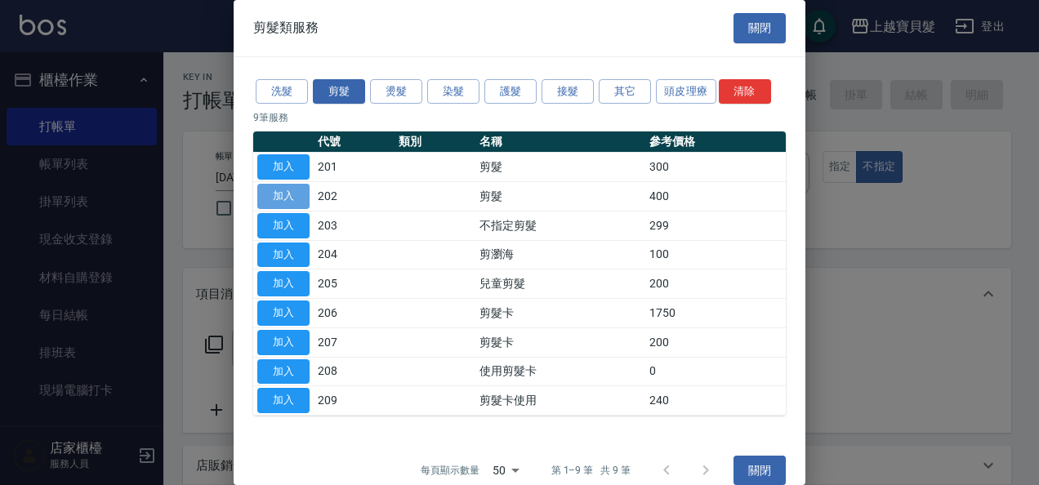
click at [299, 192] on button "加入" at bounding box center [283, 196] width 52 height 25
type input "剪髮(202)"
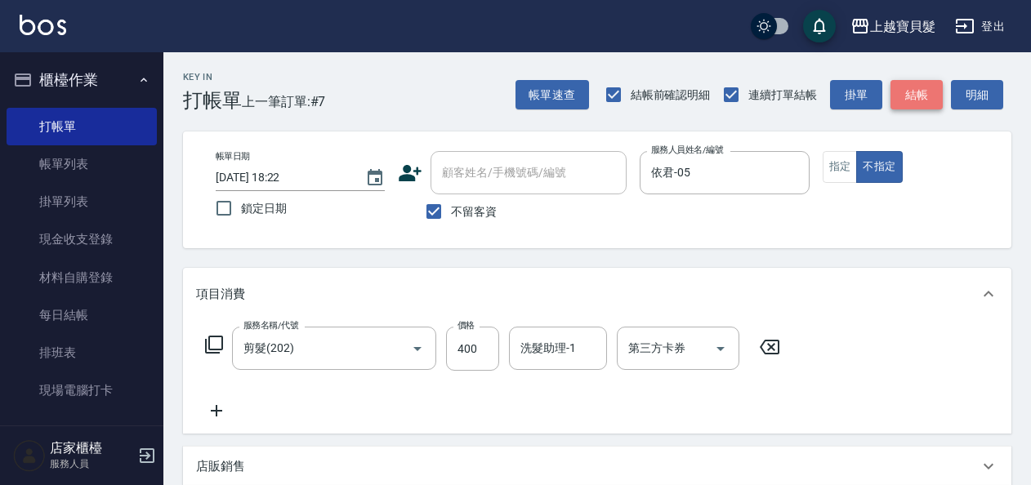
click at [923, 88] on button "結帳" at bounding box center [917, 95] width 52 height 30
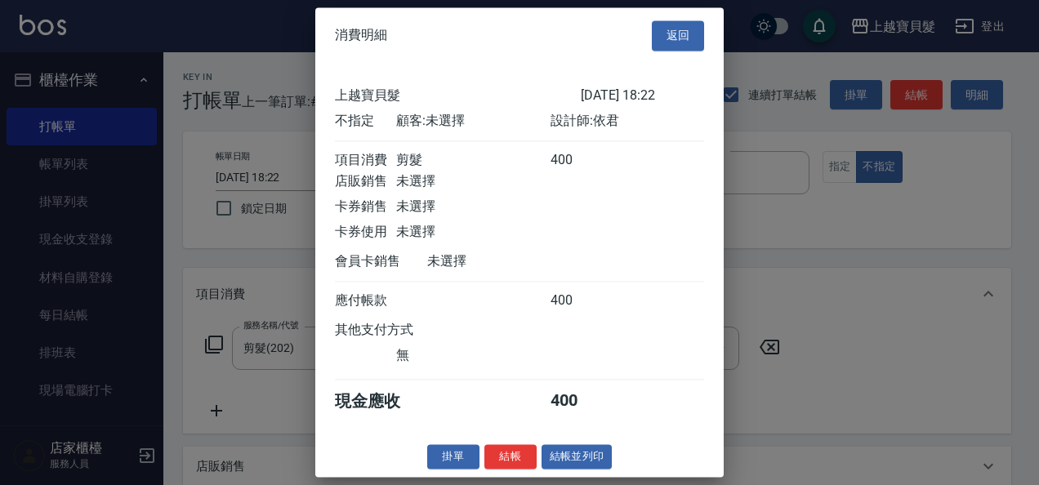
click at [593, 455] on div "消費明細 返回 上越寶貝髮 [DATE] 18:22 不指定 顧客: 未選擇 設計師: 依君 項目消費 剪髮 400 店販銷售 未選擇 卡券銷售 未選擇 卡券…" at bounding box center [519, 242] width 409 height 470
click at [593, 458] on button "結帳並列印" at bounding box center [577, 457] width 71 height 25
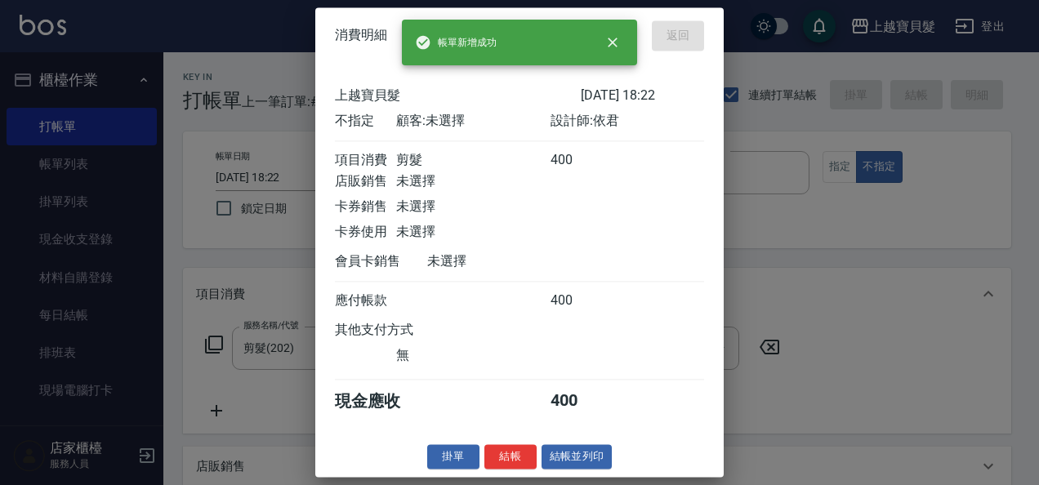
type input "[DATE] 18:55"
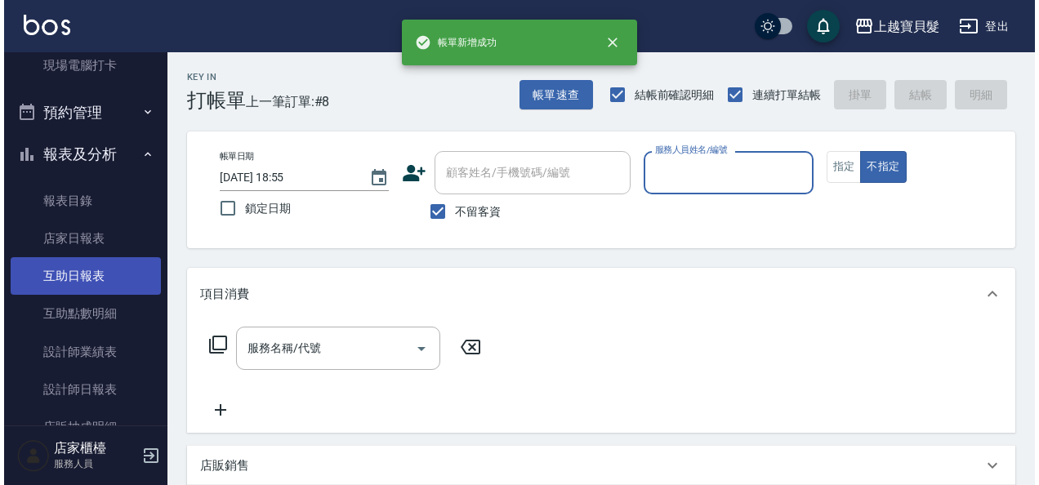
scroll to position [327, 0]
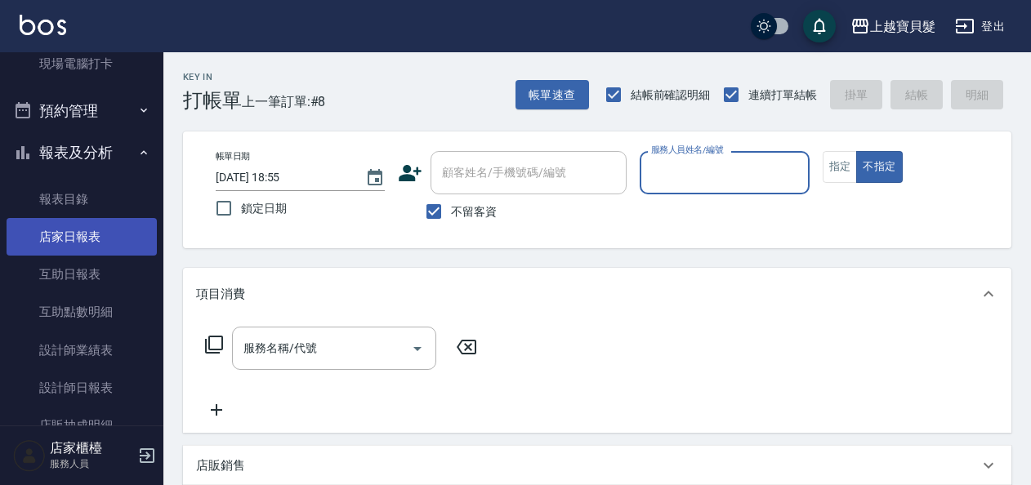
click at [87, 244] on link "店家日報表" at bounding box center [82, 237] width 150 height 38
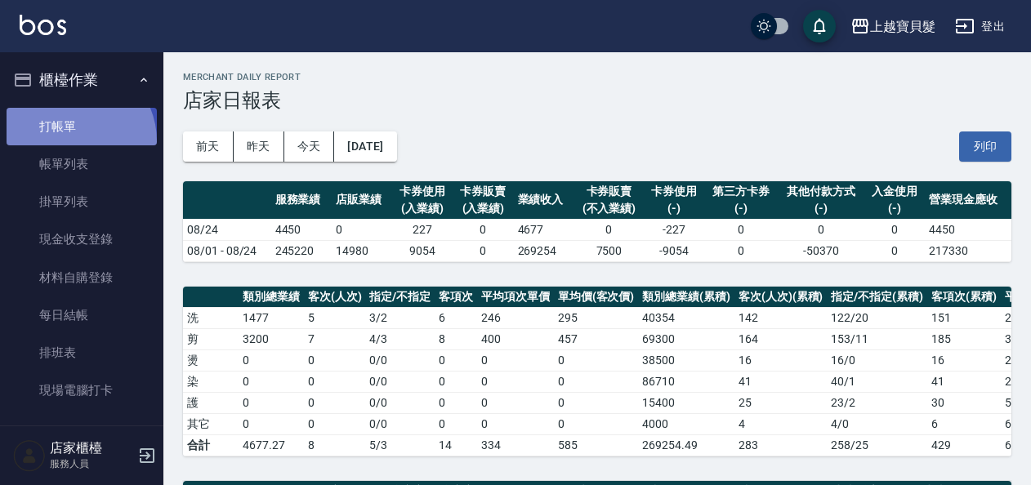
click at [70, 141] on link "打帳單" at bounding box center [82, 127] width 150 height 38
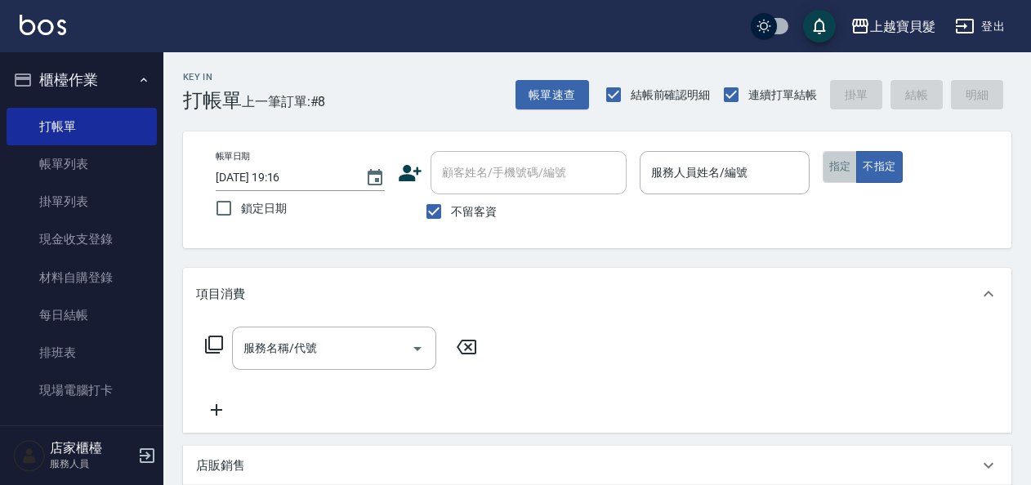
click at [844, 170] on button "指定" at bounding box center [840, 167] width 35 height 32
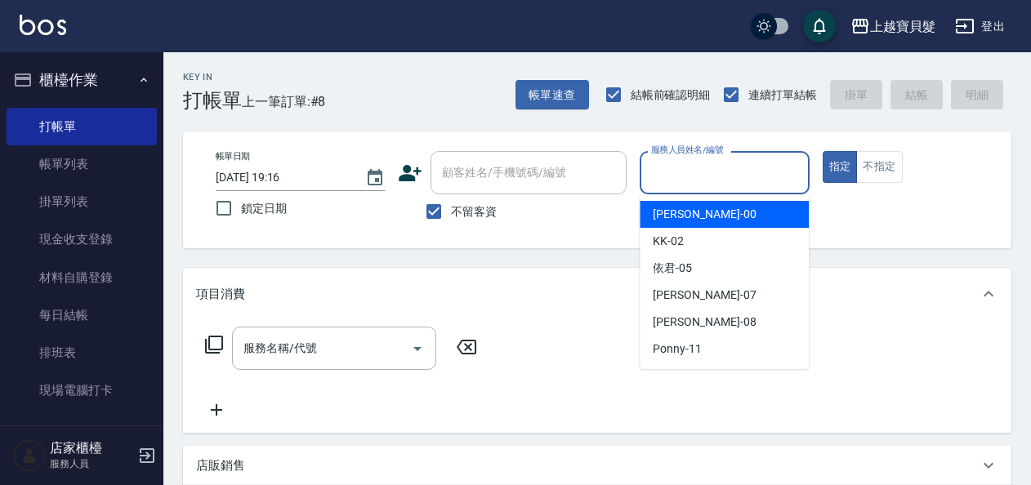
click at [698, 170] on input "服務人員姓名/編號" at bounding box center [724, 173] width 154 height 29
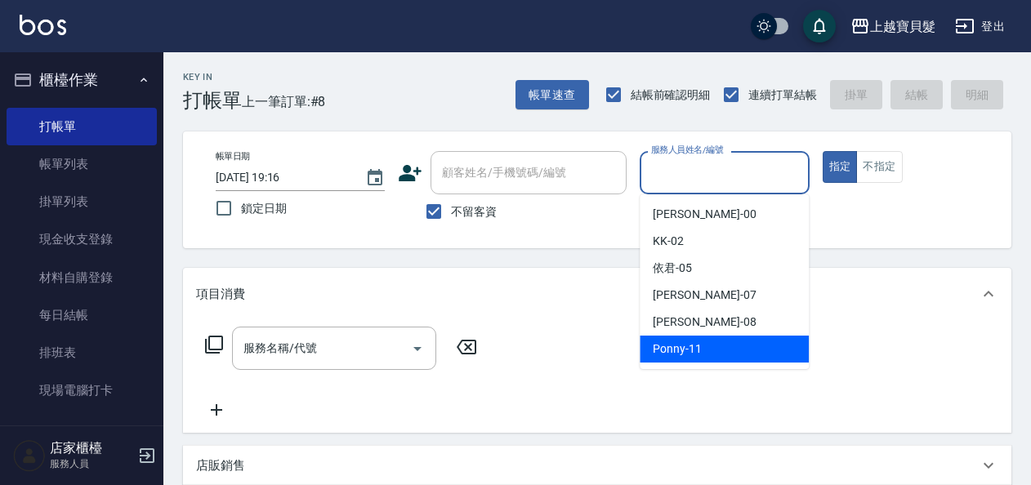
click at [690, 361] on div "Ponny -11" at bounding box center [724, 349] width 169 height 27
type input "Ponny-11"
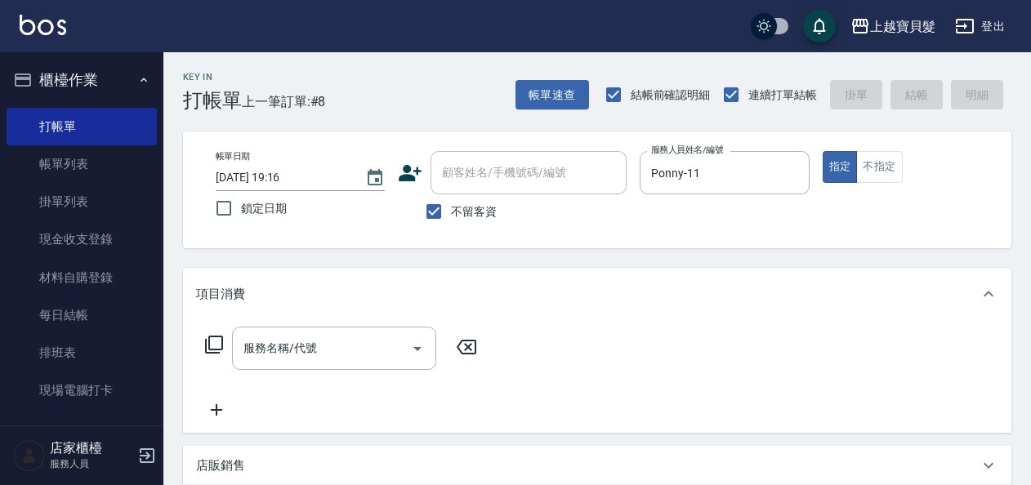
click at [212, 344] on icon at bounding box center [214, 345] width 20 height 20
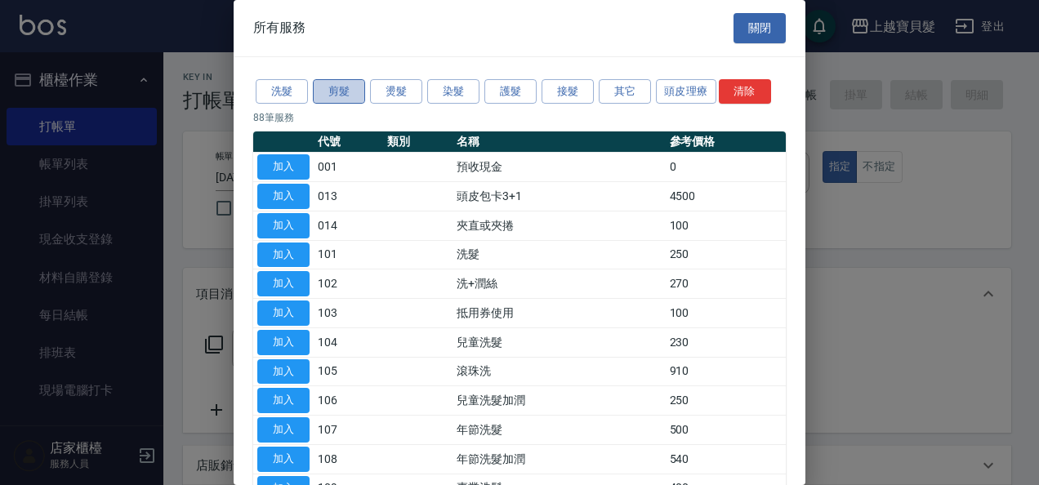
click at [336, 93] on button "剪髮" at bounding box center [339, 91] width 52 height 25
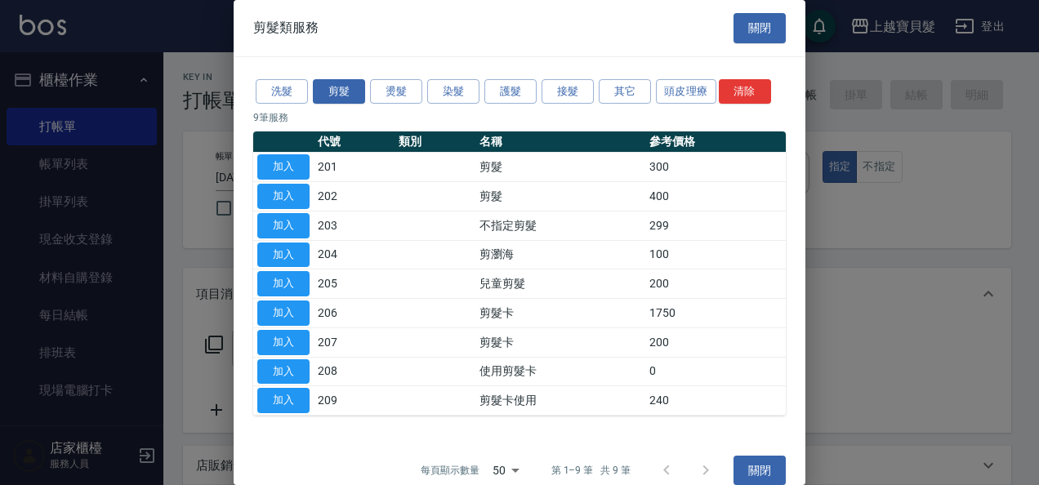
click at [255, 190] on td "加入" at bounding box center [283, 196] width 60 height 29
click at [283, 196] on button "加入" at bounding box center [283, 196] width 52 height 25
type input "剪髮(202)"
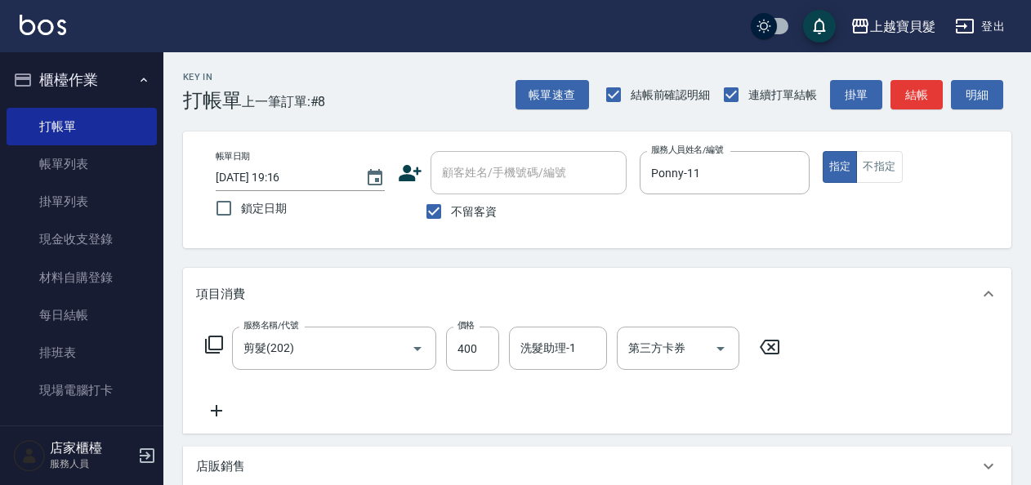
click at [210, 338] on icon at bounding box center [214, 345] width 20 height 20
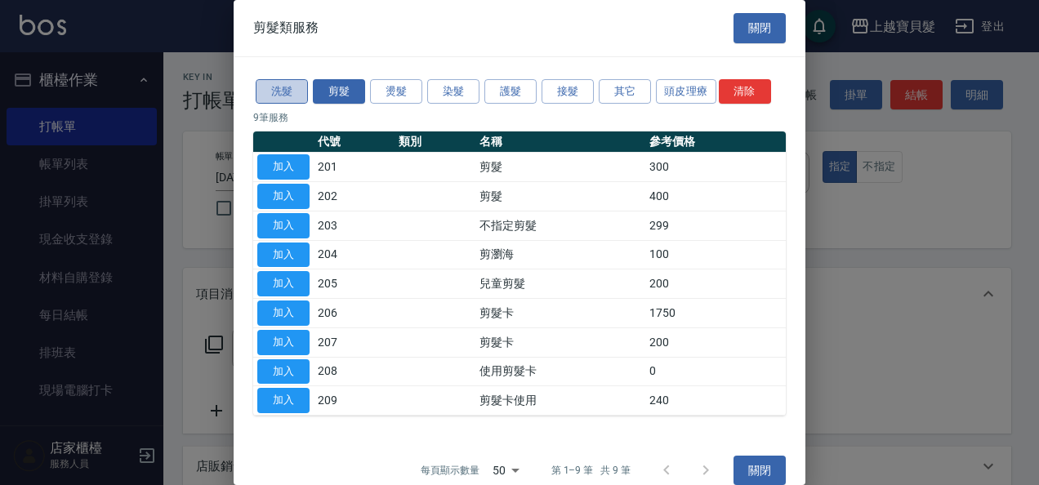
click at [286, 90] on button "洗髮" at bounding box center [282, 91] width 52 height 25
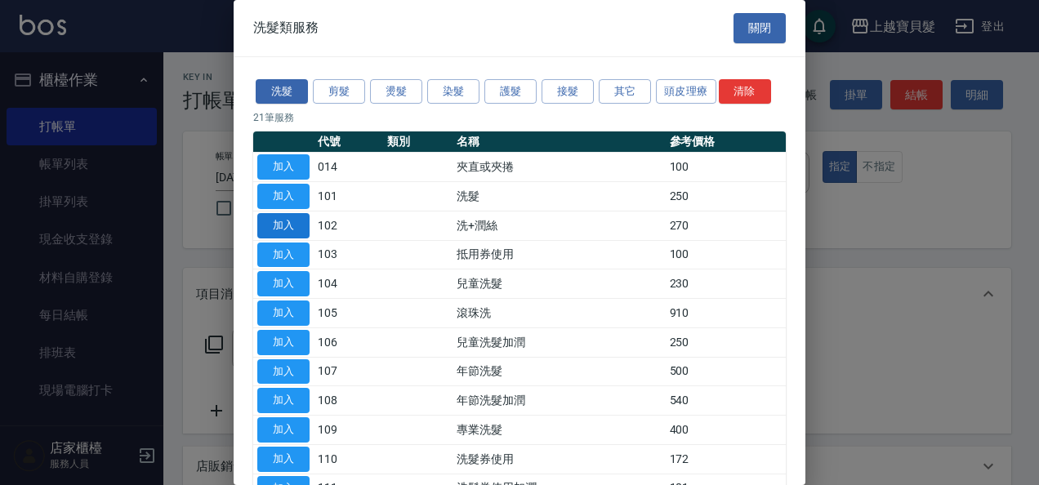
click at [293, 221] on button "加入" at bounding box center [283, 225] width 52 height 25
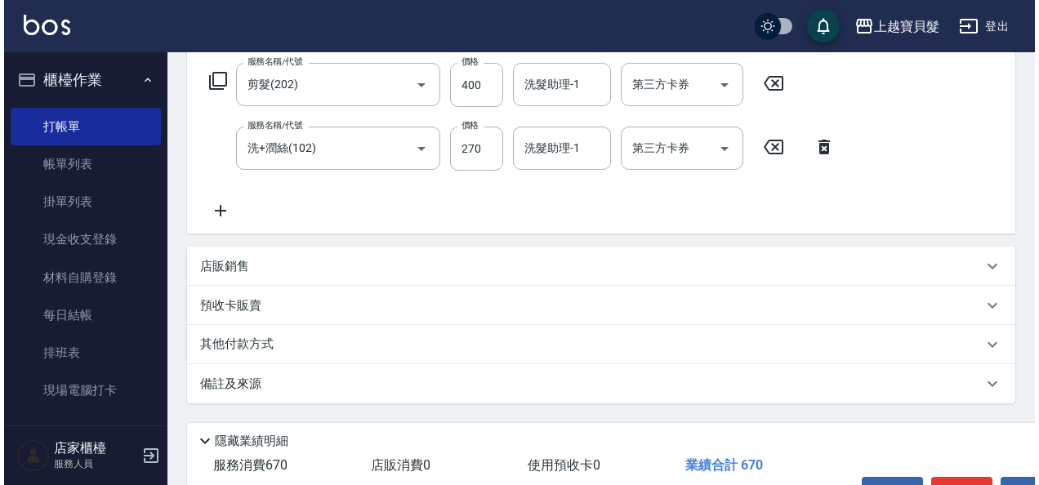
scroll to position [365, 0]
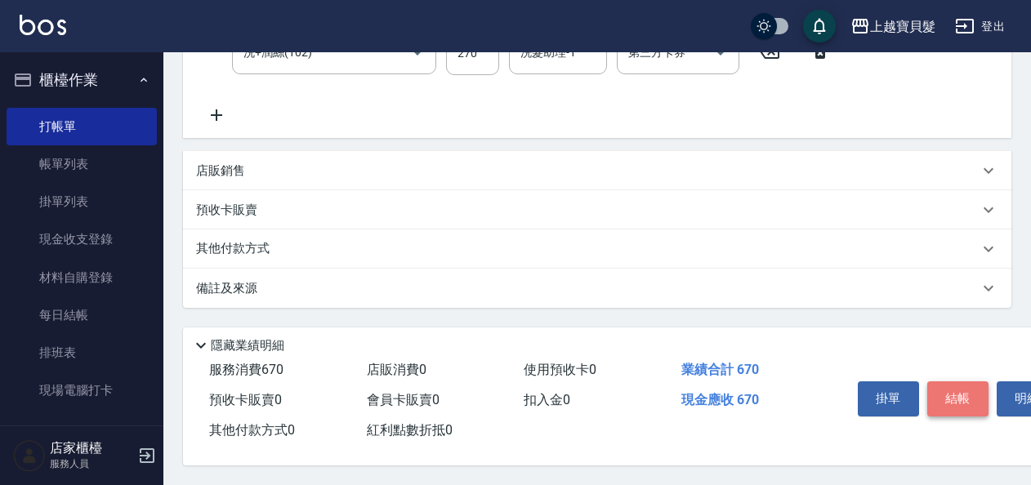
click at [969, 396] on button "結帳" at bounding box center [957, 399] width 61 height 34
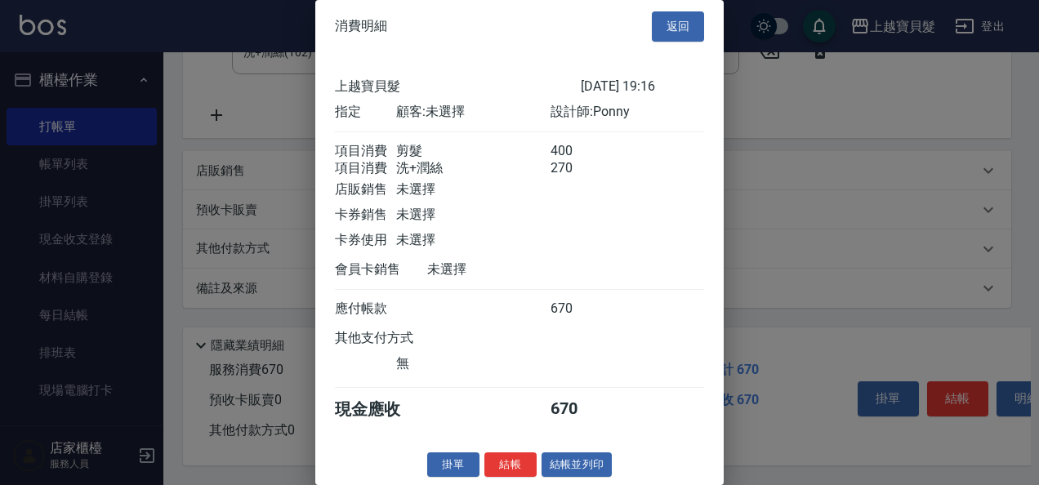
scroll to position [23, 0]
click at [572, 459] on button "結帳並列印" at bounding box center [577, 465] width 71 height 25
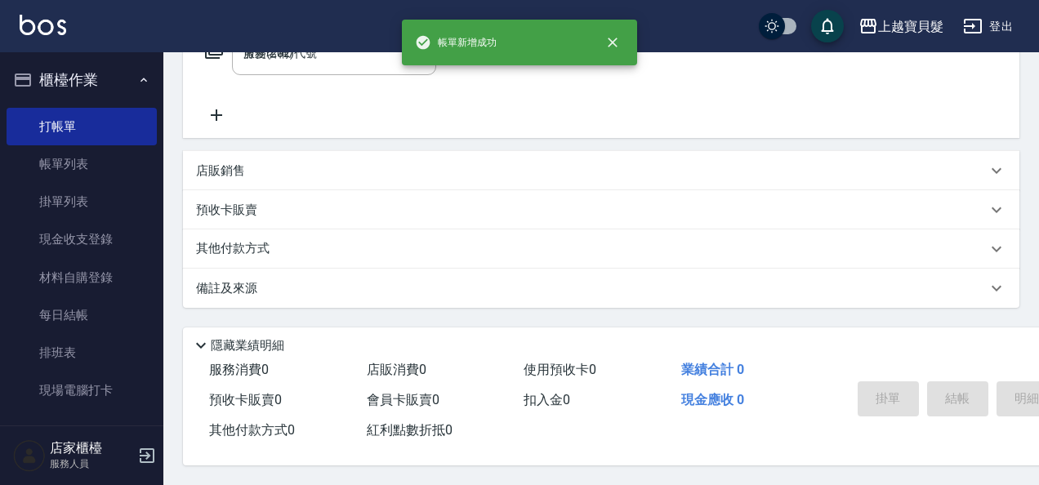
type input "[DATE] 19:18"
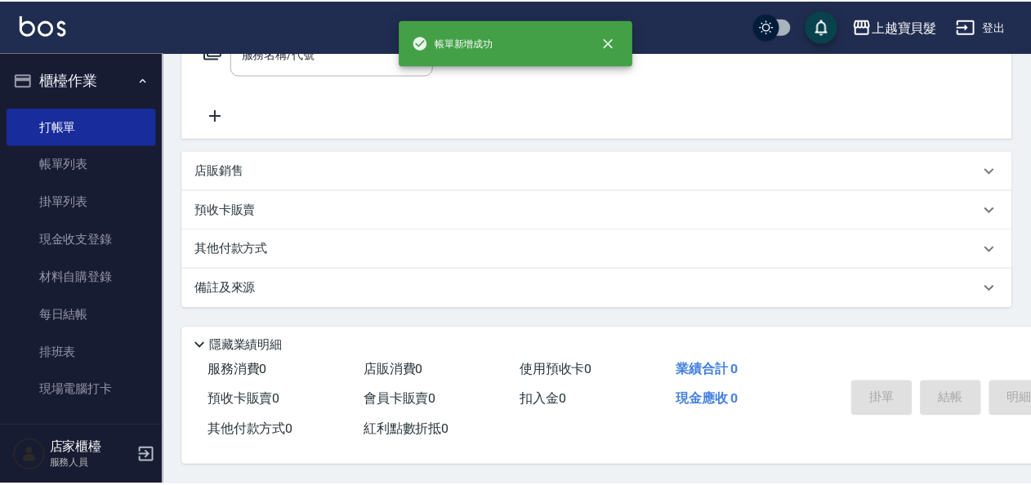
scroll to position [0, 0]
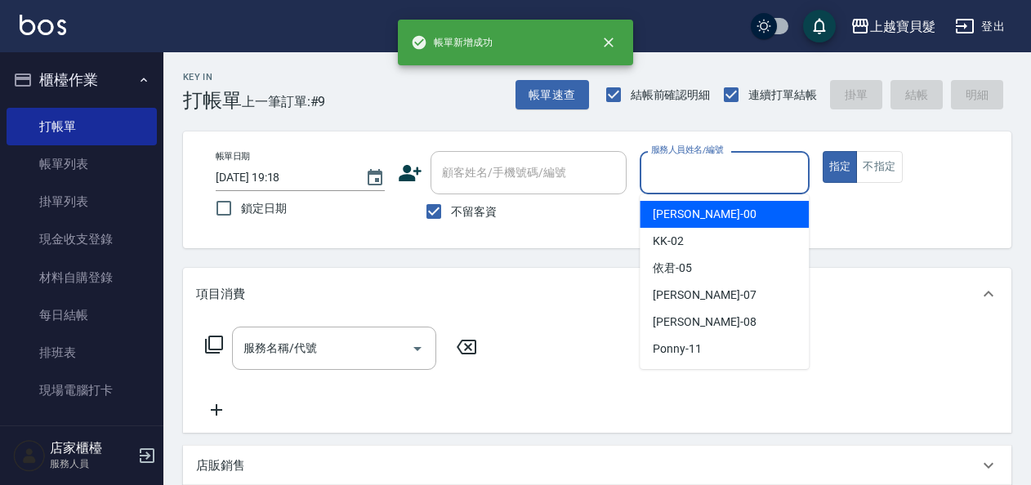
click at [655, 170] on input "服務人員姓名/編號" at bounding box center [724, 173] width 154 height 29
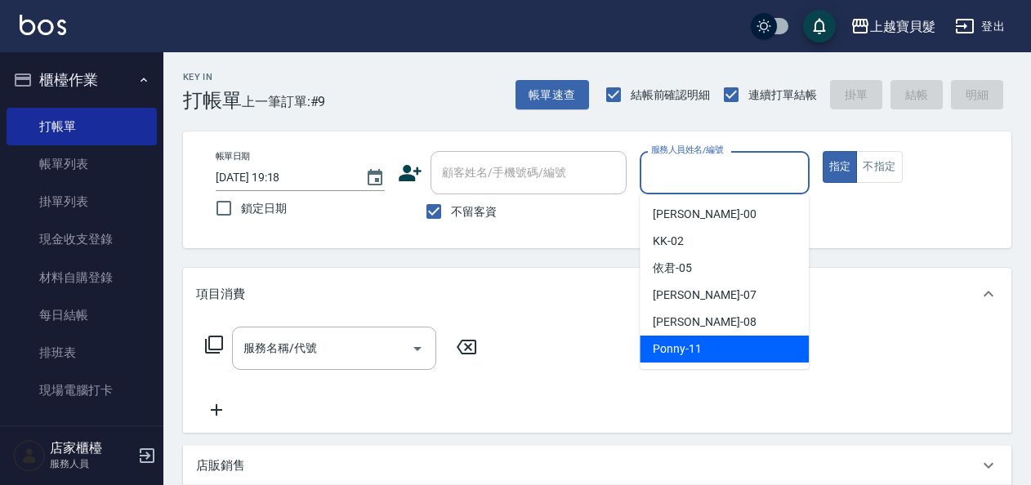
click at [664, 342] on span "Ponny -11" at bounding box center [677, 349] width 49 height 17
type input "Ponny-11"
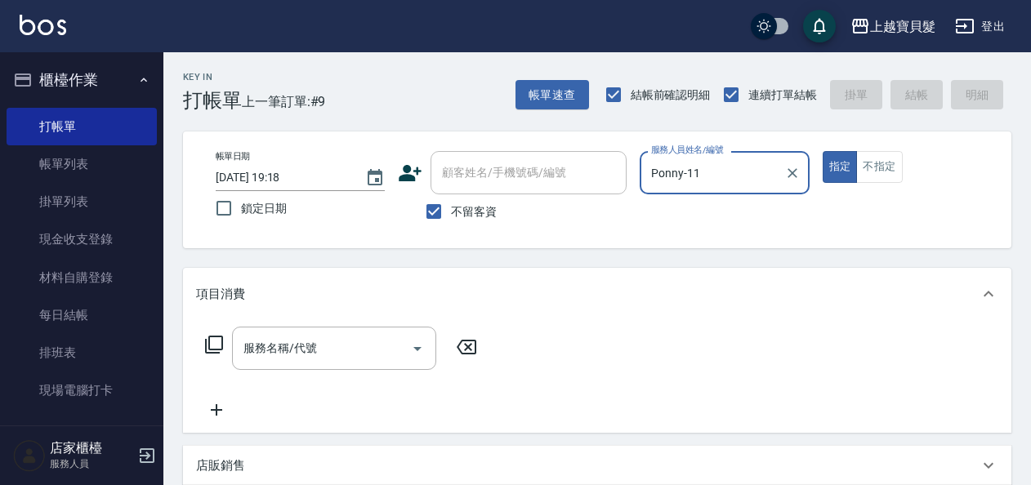
click at [291, 350] on input "服務名稱/代號" at bounding box center [321, 348] width 165 height 29
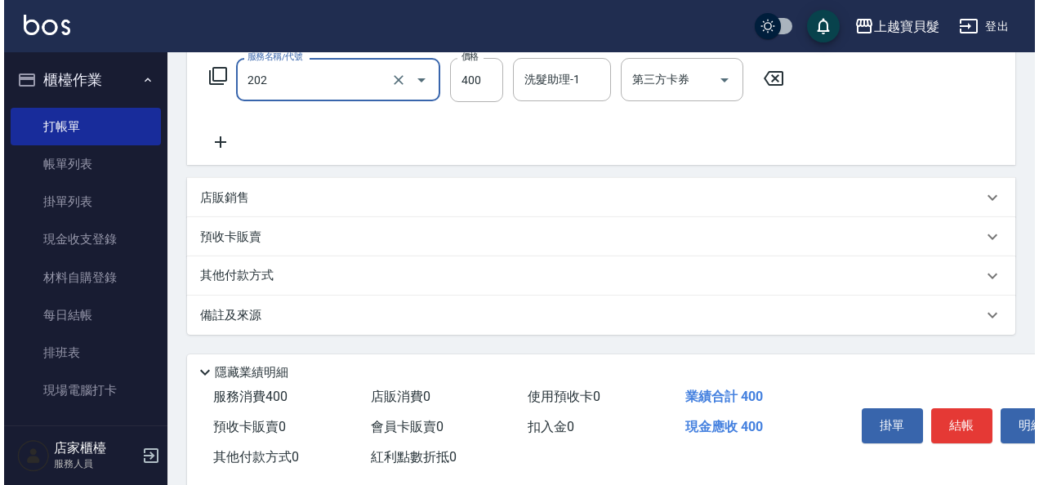
scroll to position [302, 0]
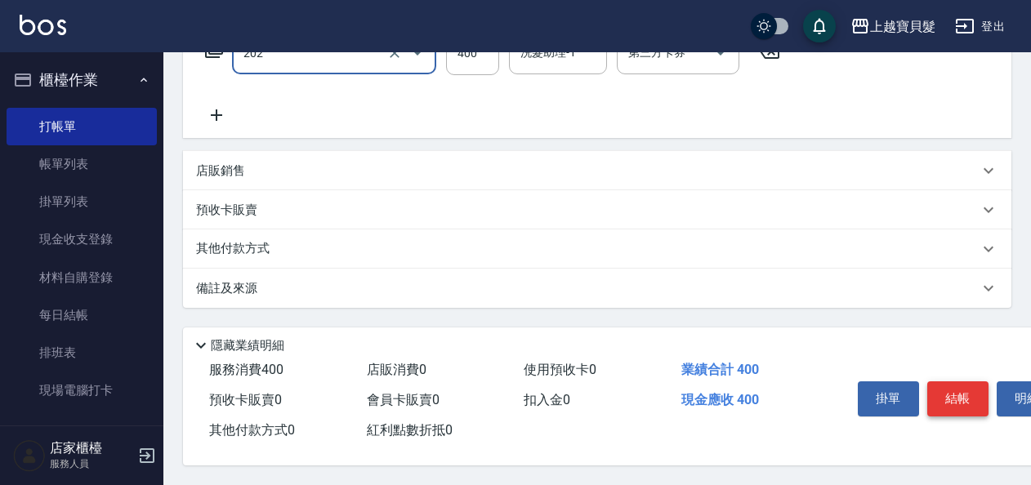
type input "剪髮(202)"
click at [946, 391] on button "結帳" at bounding box center [957, 399] width 61 height 34
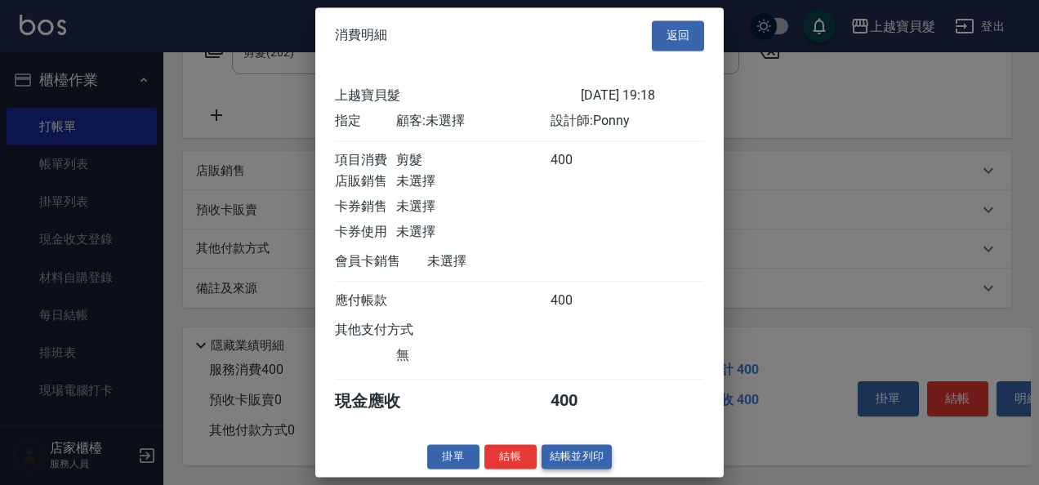
click at [552, 466] on button "結帳並列印" at bounding box center [577, 457] width 71 height 25
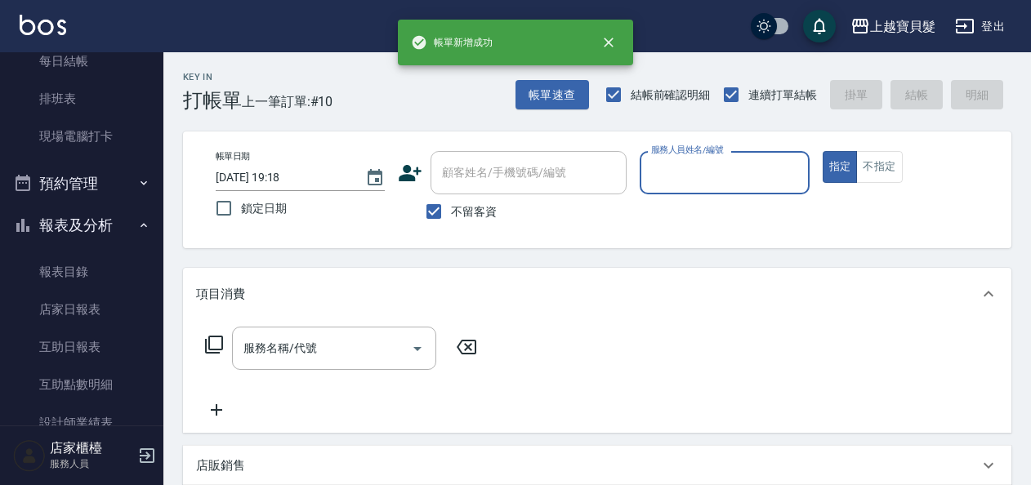
scroll to position [490, 0]
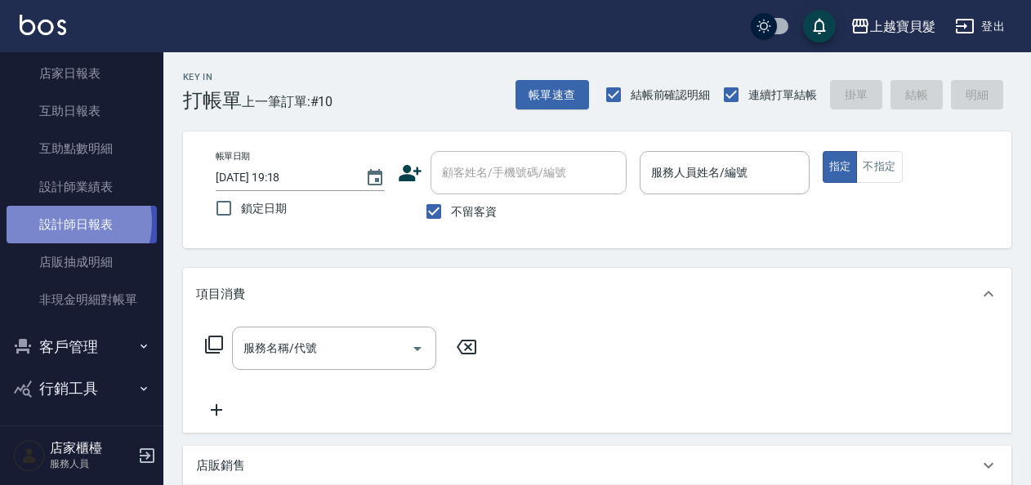
click at [62, 222] on link "設計師日報表" at bounding box center [82, 225] width 150 height 38
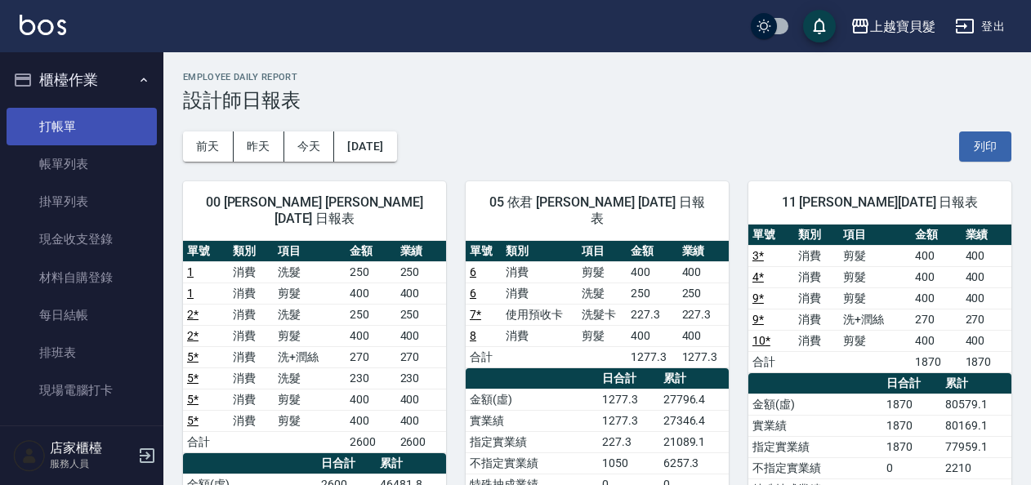
click at [38, 123] on link "打帳單" at bounding box center [82, 127] width 150 height 38
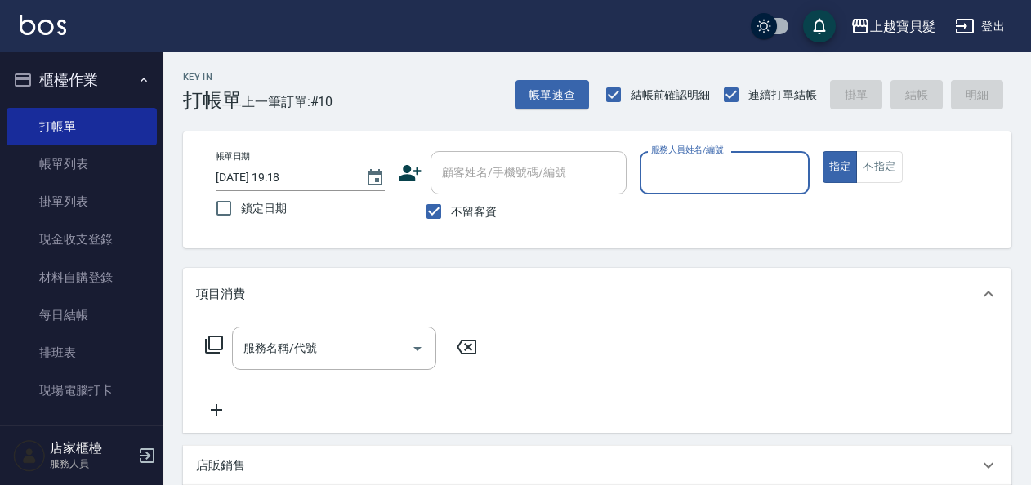
click at [711, 165] on input "服務人員姓名/編號" at bounding box center [724, 173] width 154 height 29
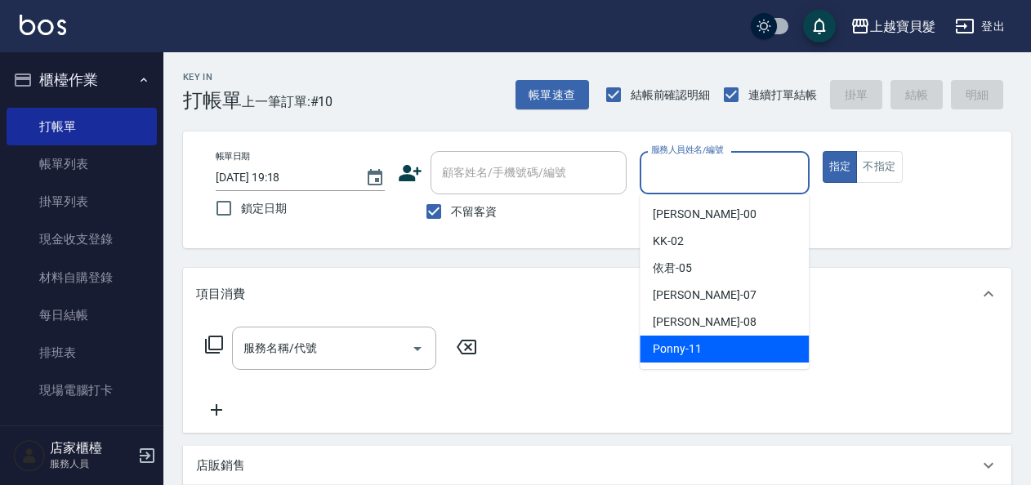
click at [727, 356] on div "Ponny -11" at bounding box center [724, 349] width 169 height 27
type input "Ponny-11"
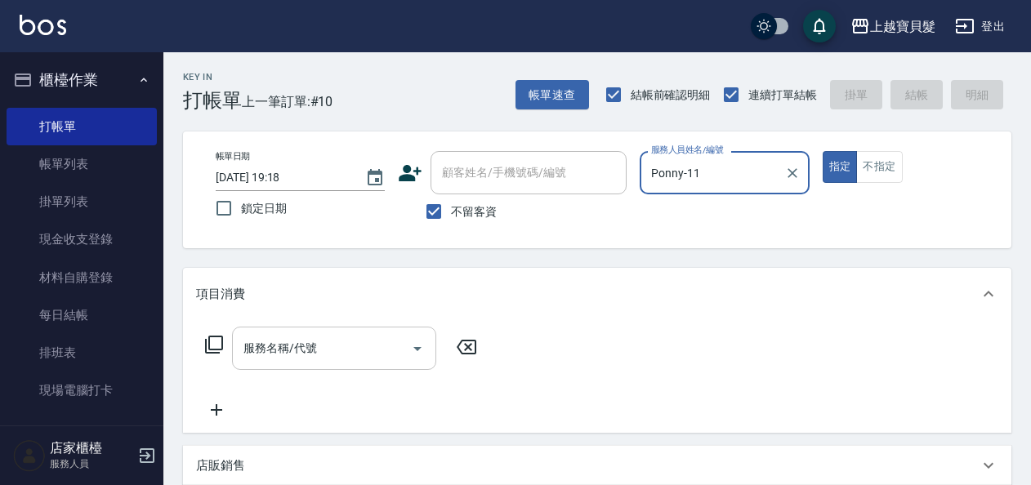
click at [288, 355] on input "服務名稱/代號" at bounding box center [321, 348] width 165 height 29
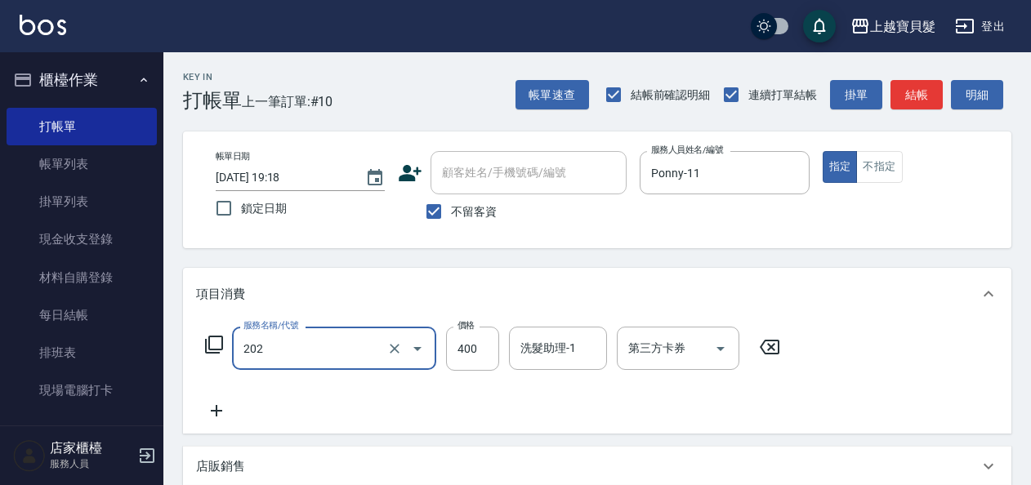
type input "剪髮(202)"
click at [219, 342] on icon at bounding box center [214, 345] width 20 height 20
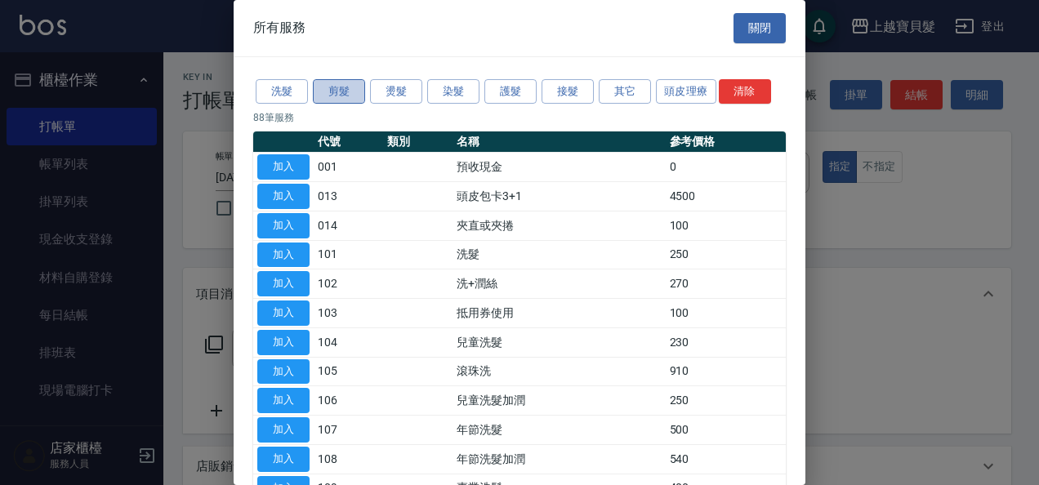
click at [334, 88] on button "剪髮" at bounding box center [339, 91] width 52 height 25
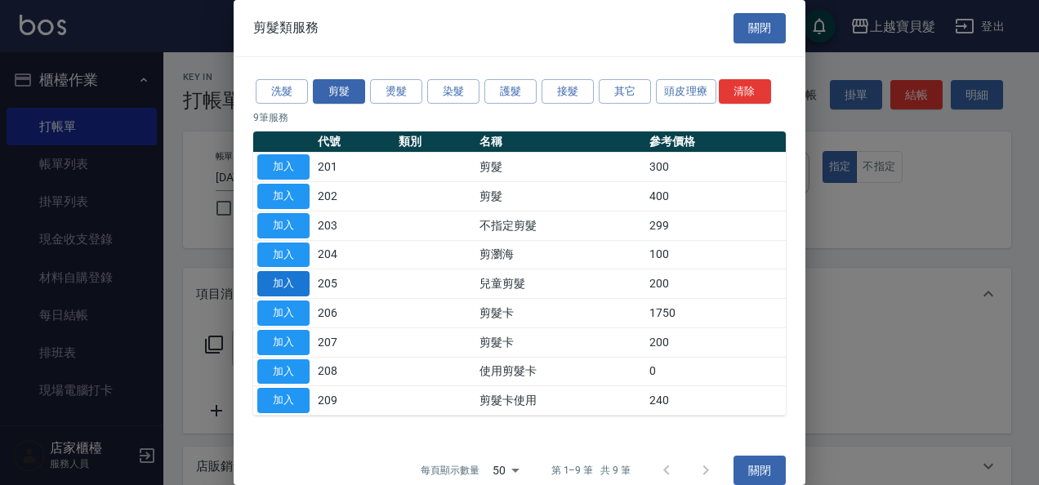
click at [283, 289] on button "加入" at bounding box center [283, 283] width 52 height 25
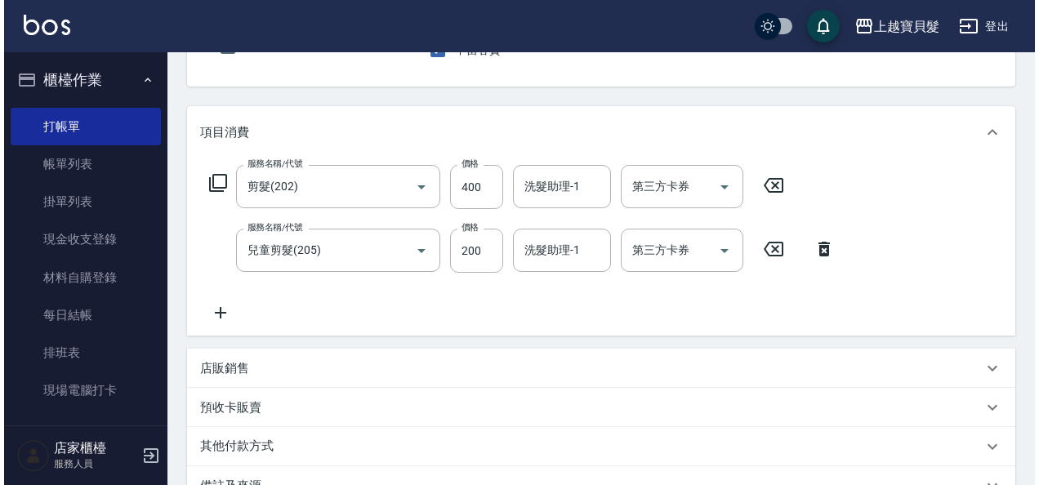
scroll to position [365, 0]
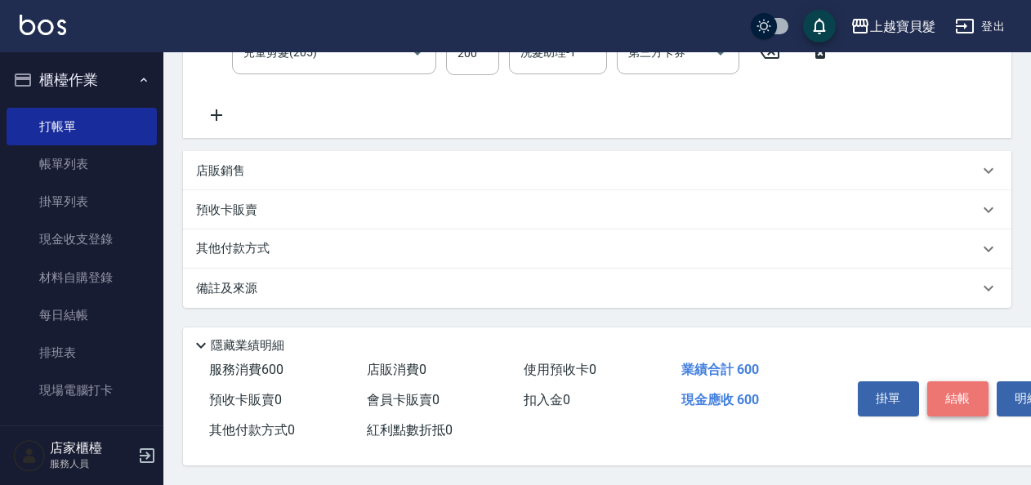
click at [949, 393] on button "結帳" at bounding box center [957, 399] width 61 height 34
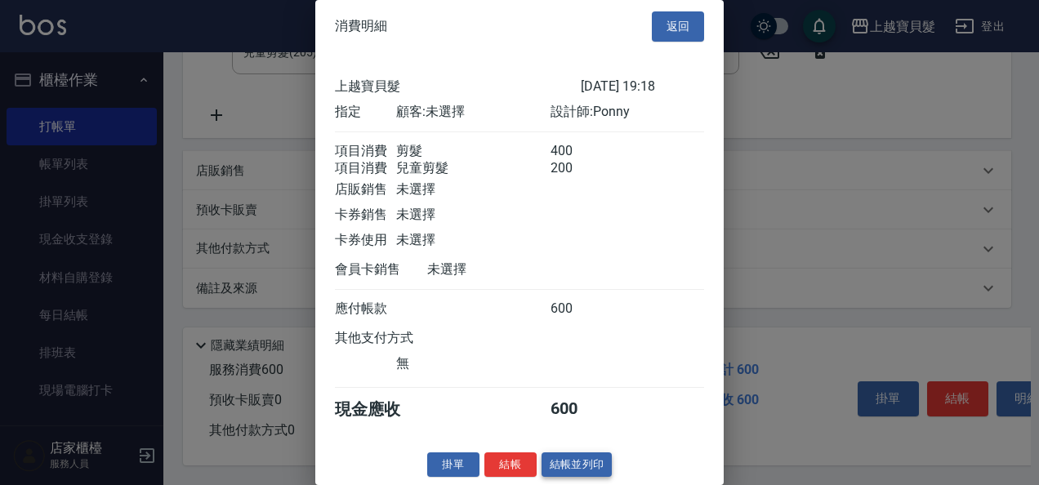
scroll to position [23, 0]
click at [556, 466] on button "結帳並列印" at bounding box center [577, 465] width 71 height 25
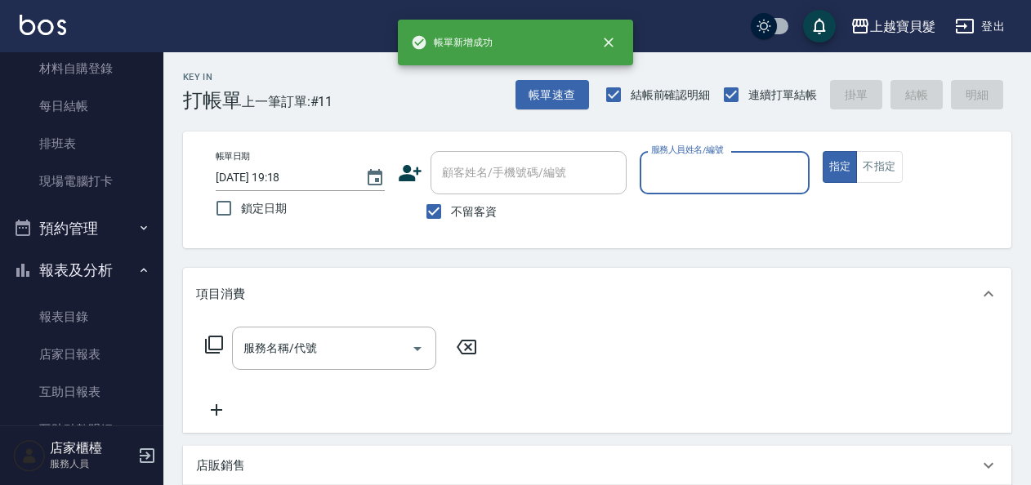
scroll to position [490, 0]
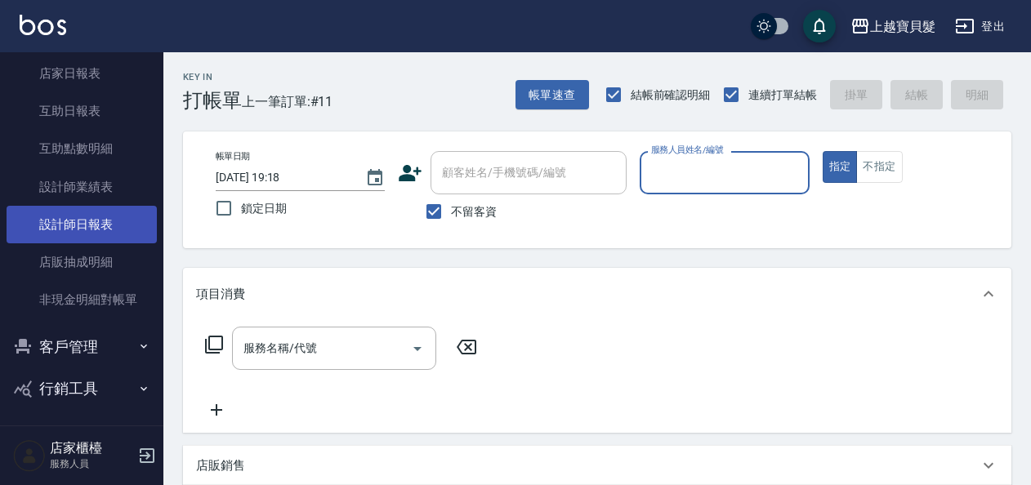
click at [78, 214] on link "設計師日報表" at bounding box center [82, 225] width 150 height 38
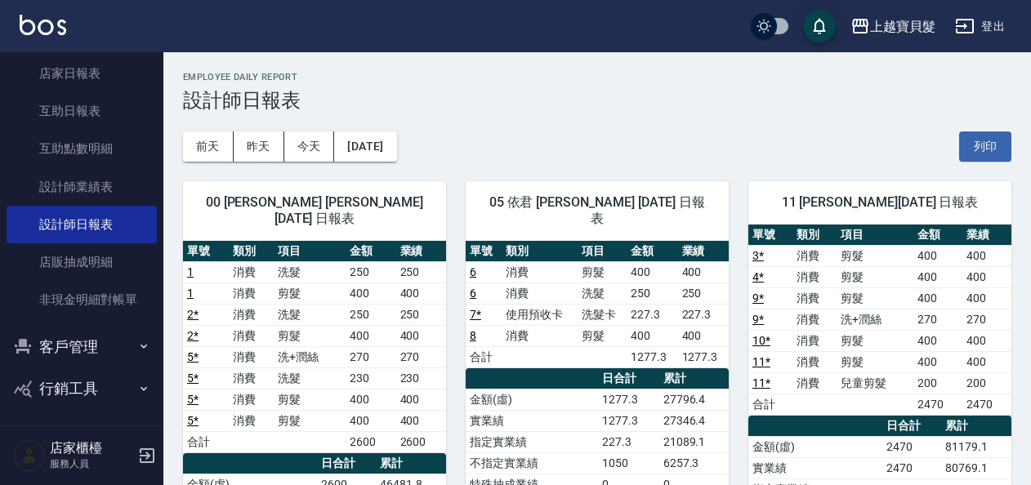
scroll to position [163, 0]
